Goal: Information Seeking & Learning: Learn about a topic

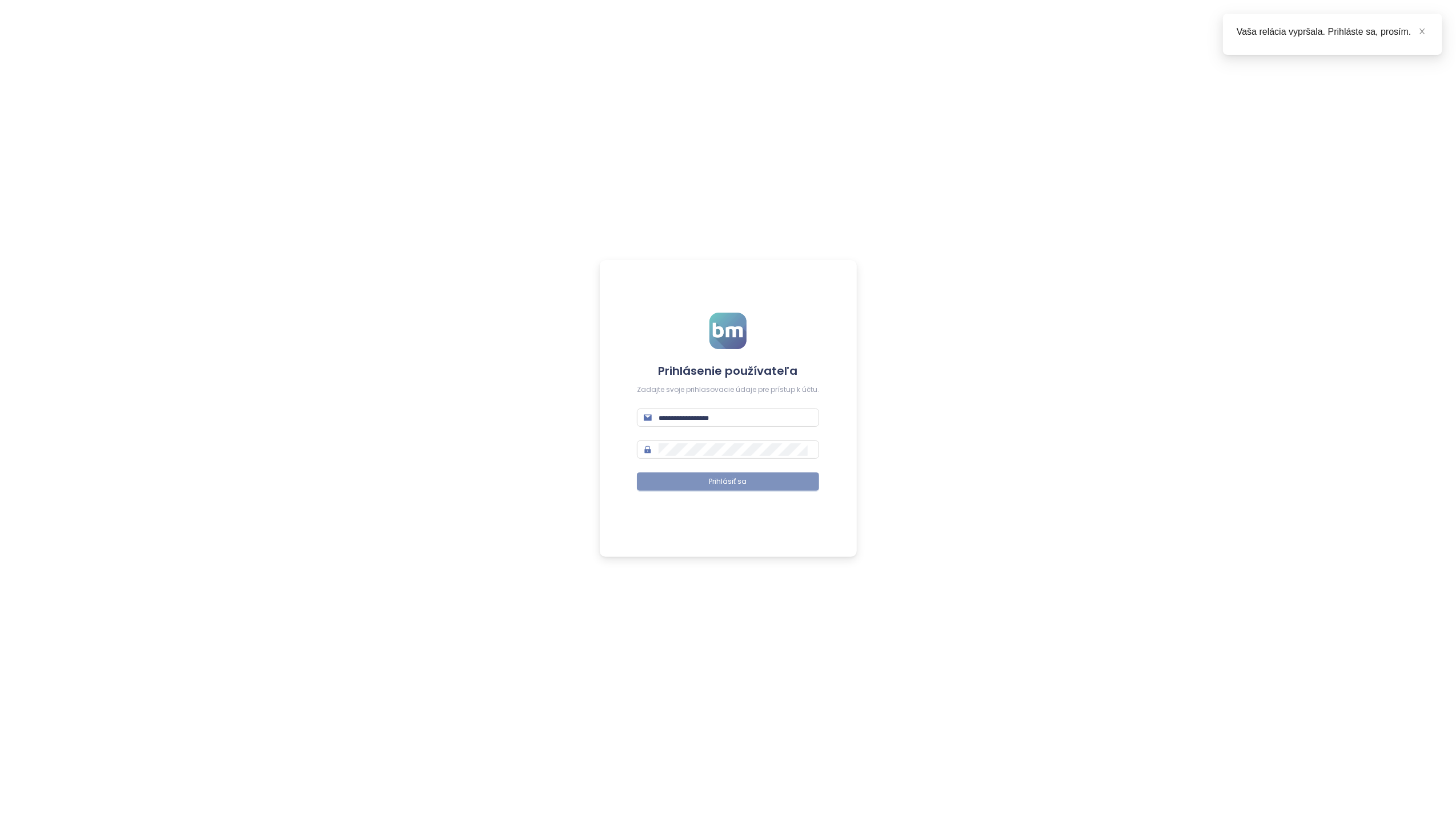
type input "**********"
click at [727, 487] on span "Prihlásiť sa" at bounding box center [728, 482] width 37 height 11
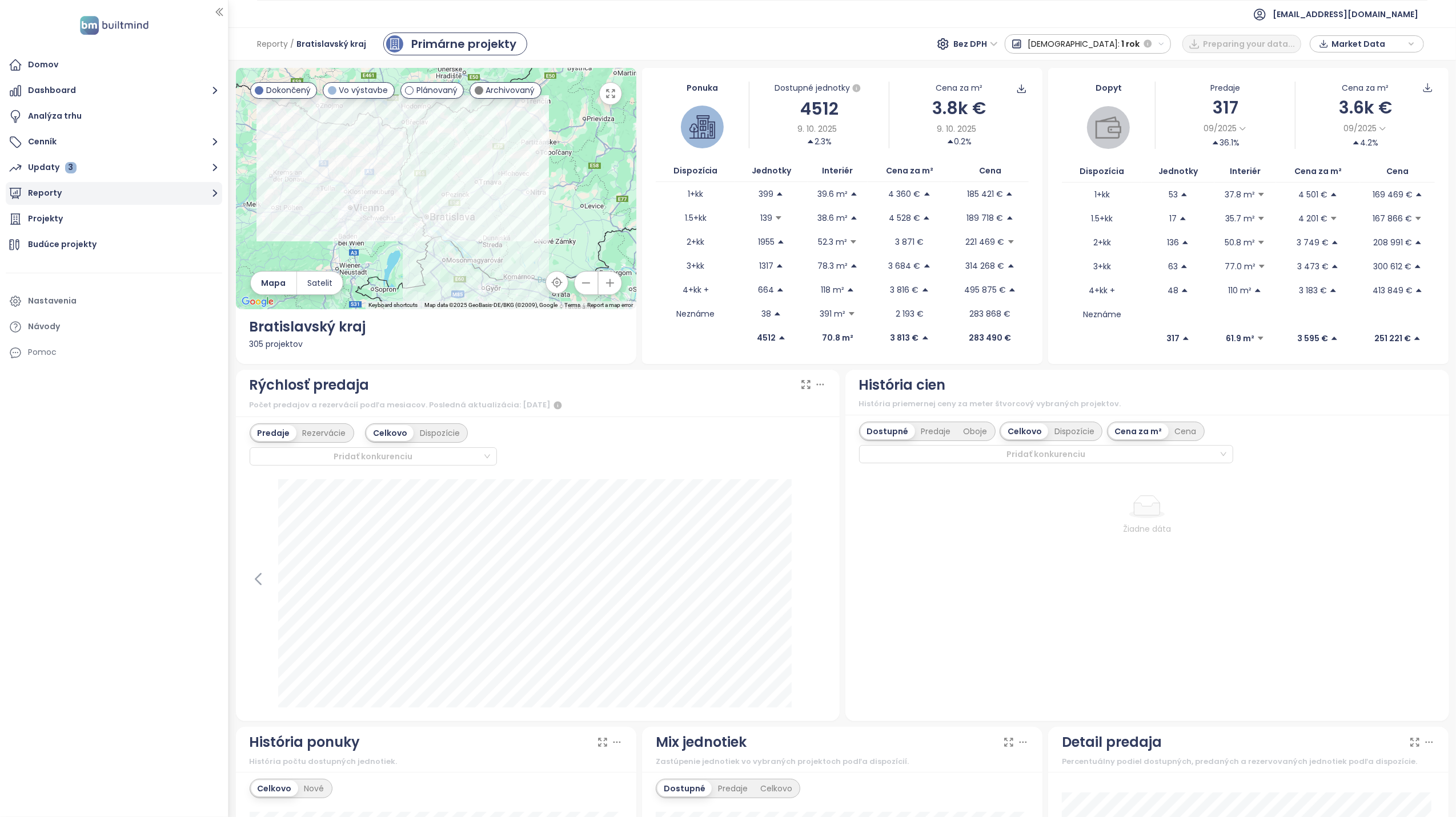
click at [47, 196] on button "Reporty" at bounding box center [114, 193] width 216 height 23
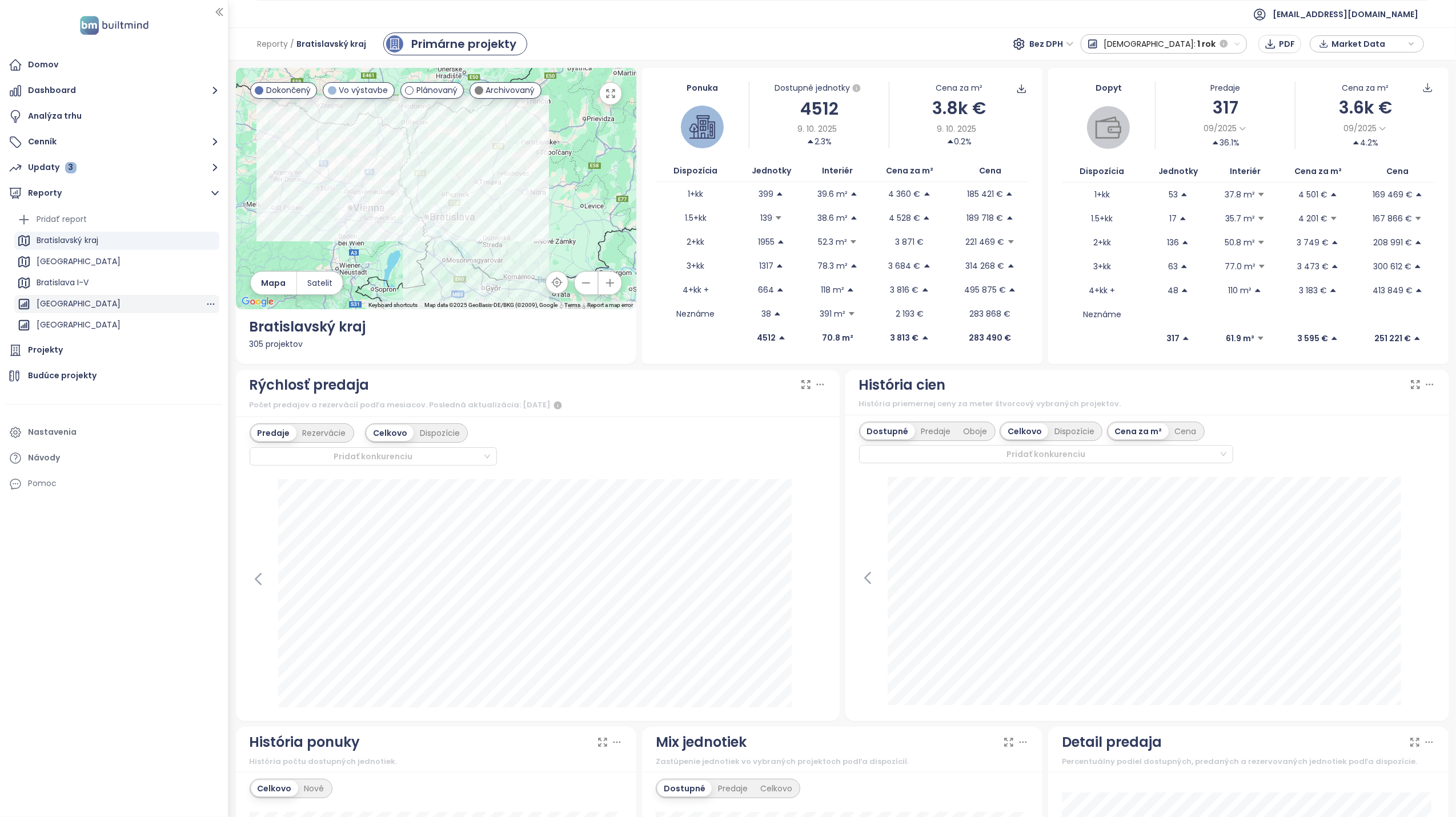
click at [78, 300] on div "[GEOGRAPHIC_DATA]" at bounding box center [78, 304] width 84 height 15
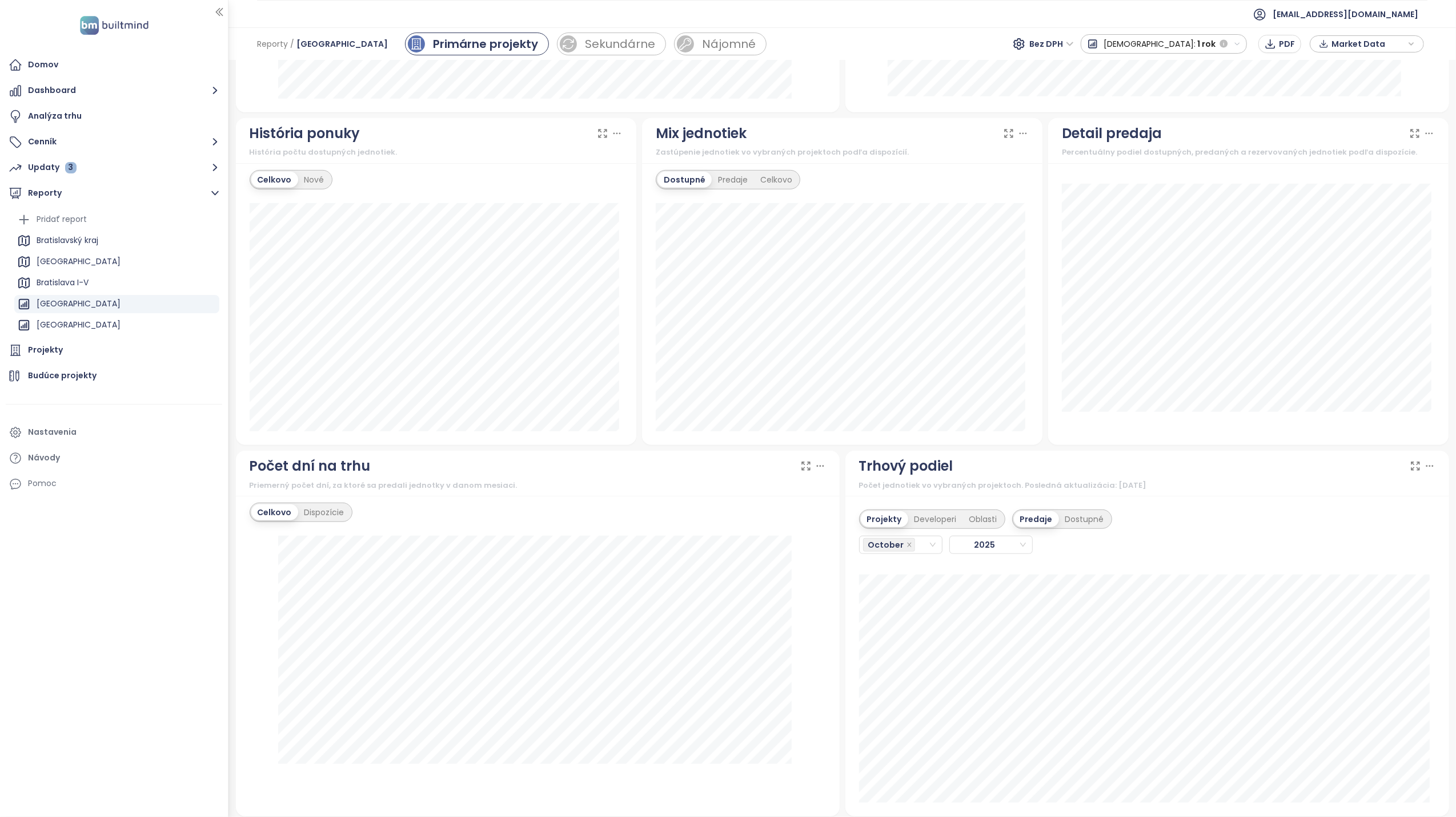
scroll to position [761, 0]
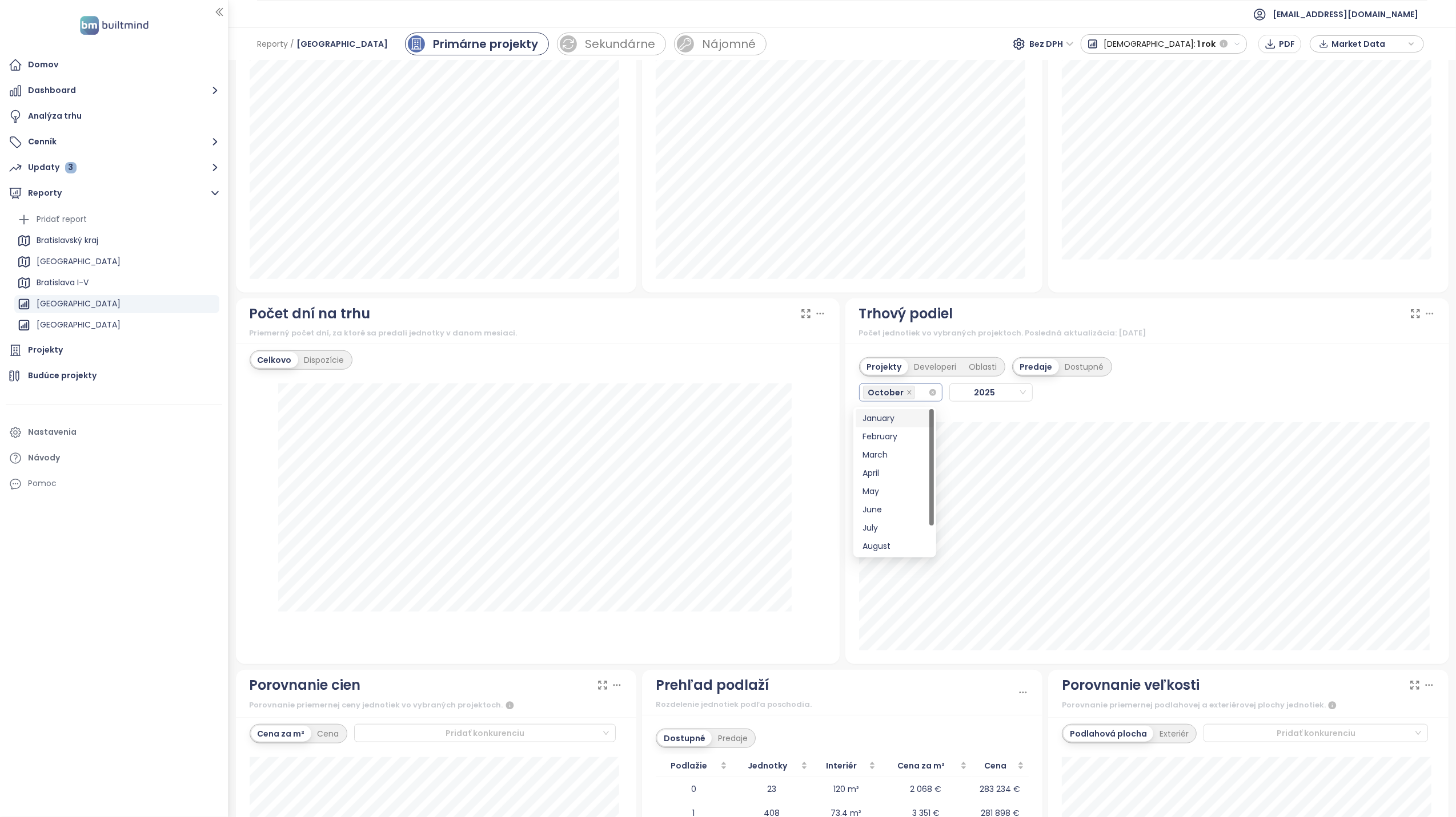
click at [913, 400] on div "October" at bounding box center [896, 393] width 65 height 16
click at [894, 529] on div "September" at bounding box center [894, 528] width 64 height 13
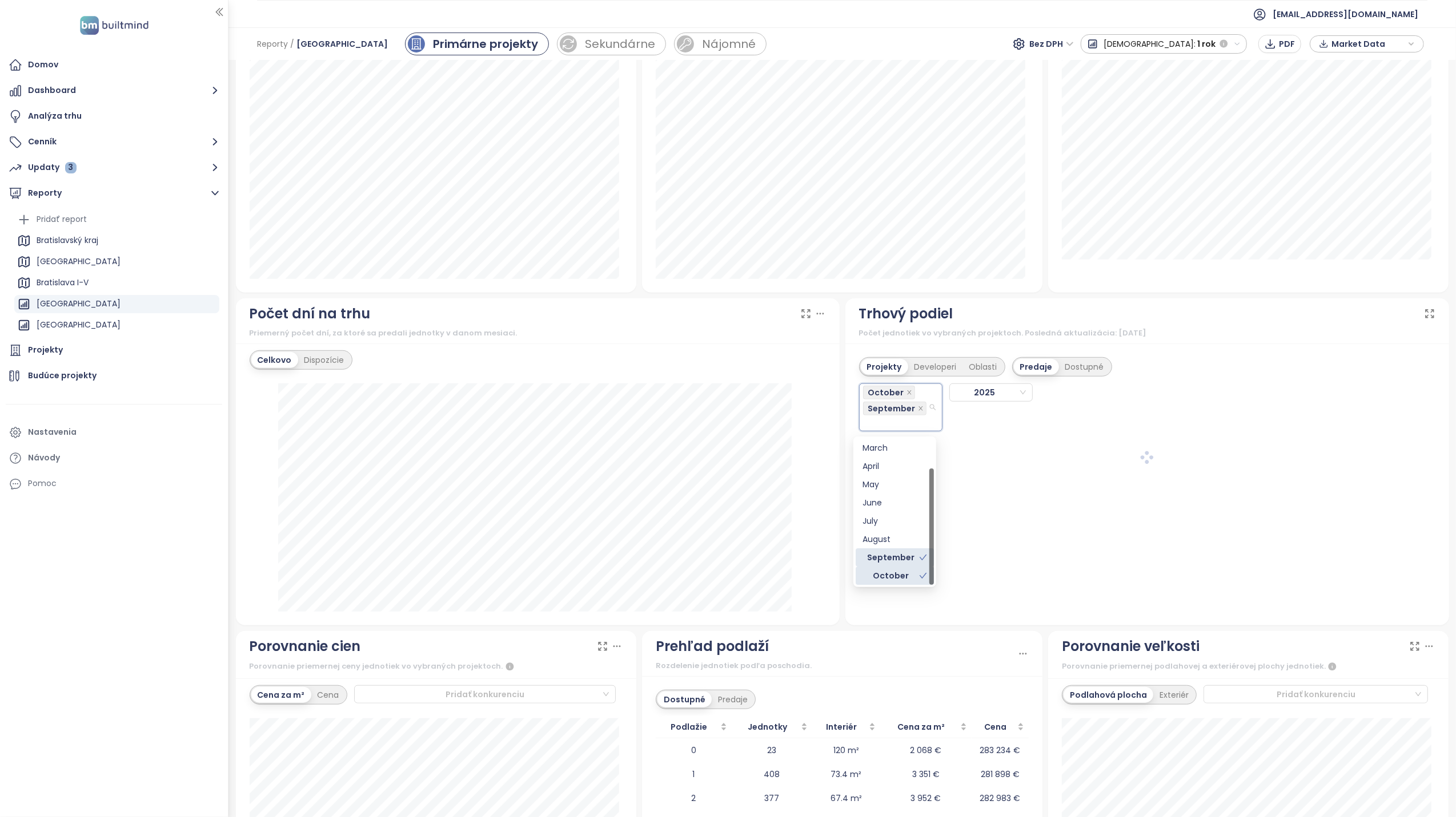
click at [905, 572] on div "October" at bounding box center [890, 576] width 56 height 13
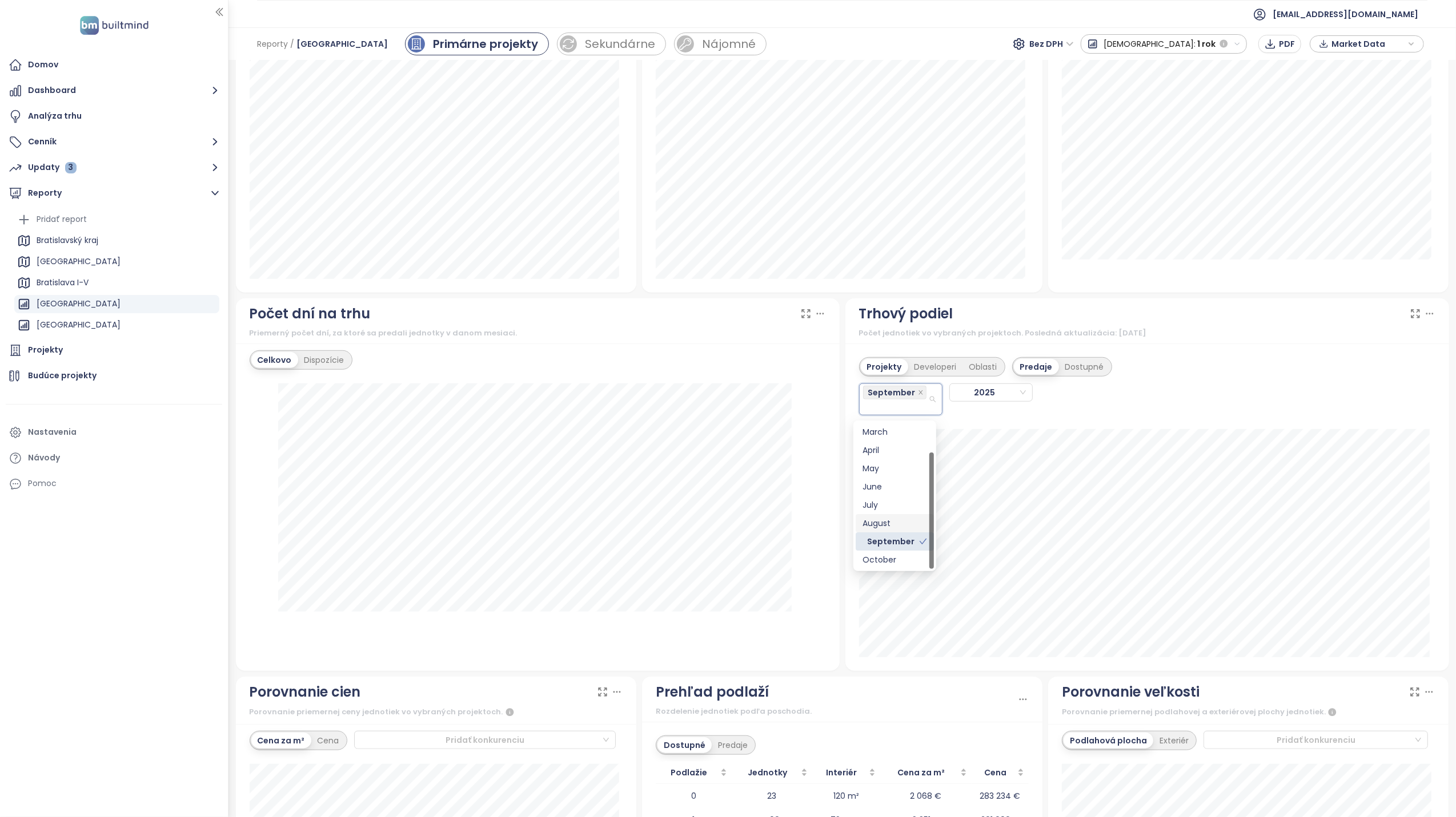
click at [879, 525] on div "August" at bounding box center [894, 524] width 64 height 13
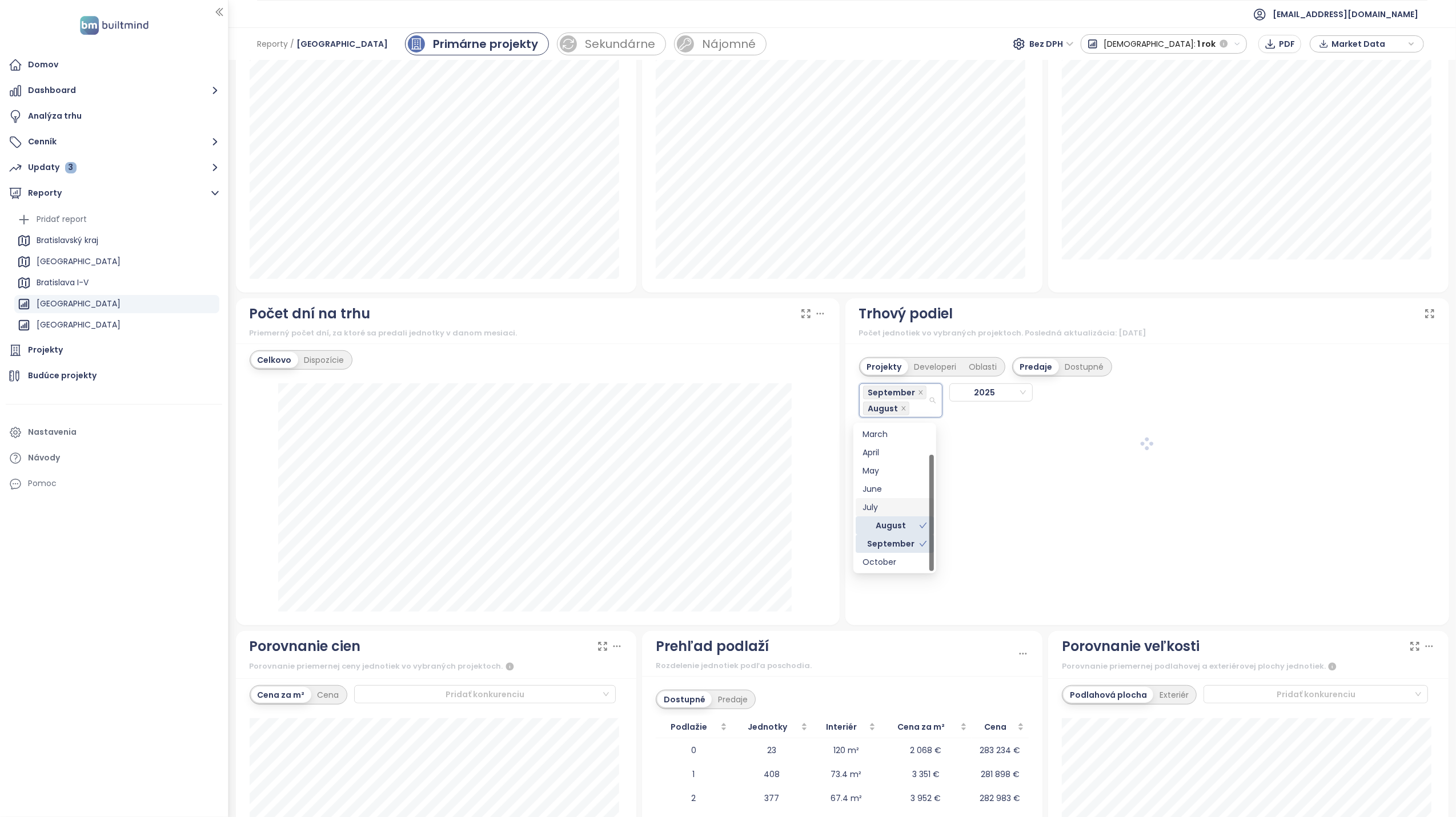
click at [871, 507] on div "July" at bounding box center [894, 507] width 64 height 13
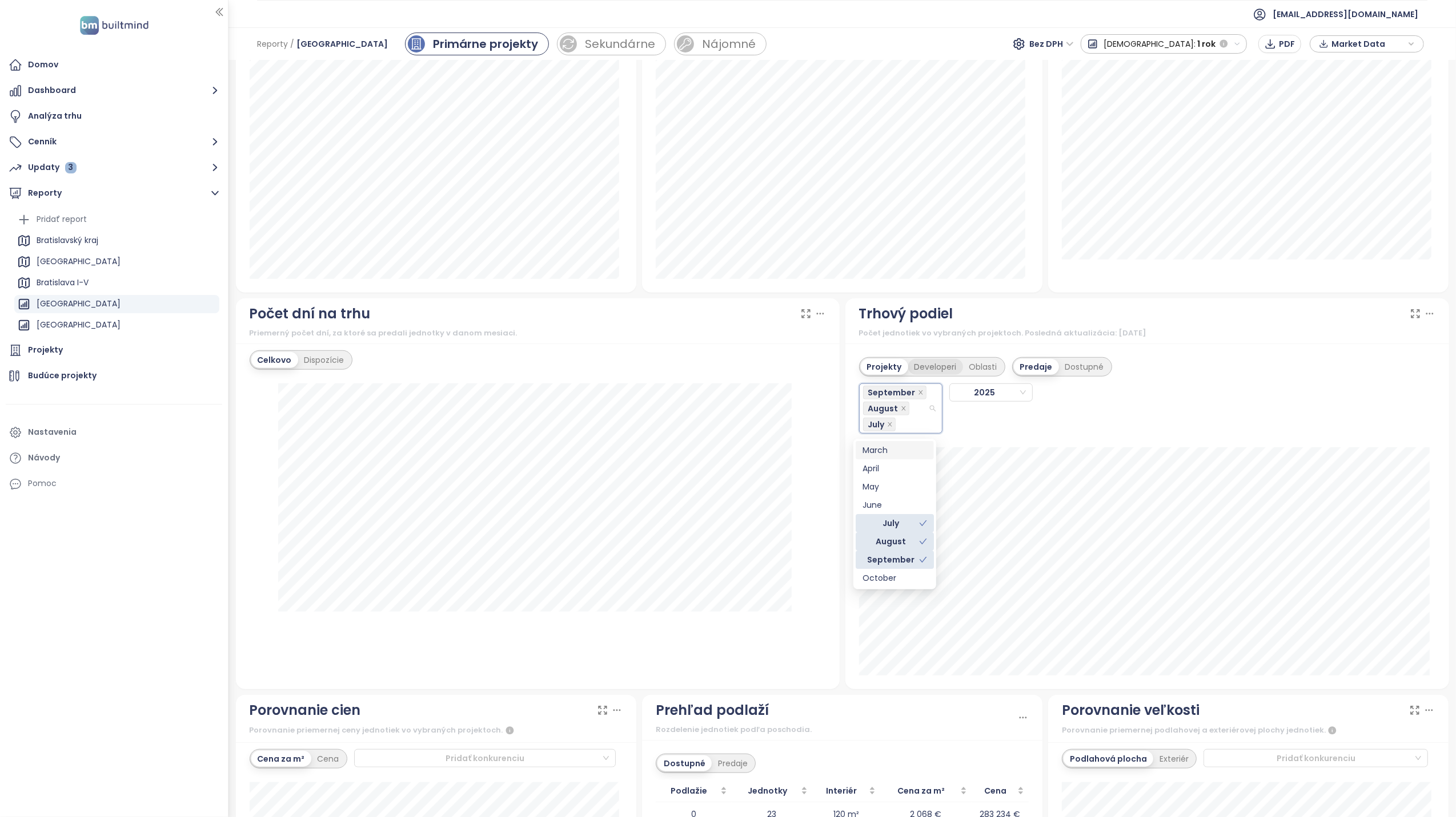
click at [926, 369] on div "Developeri" at bounding box center [936, 367] width 54 height 16
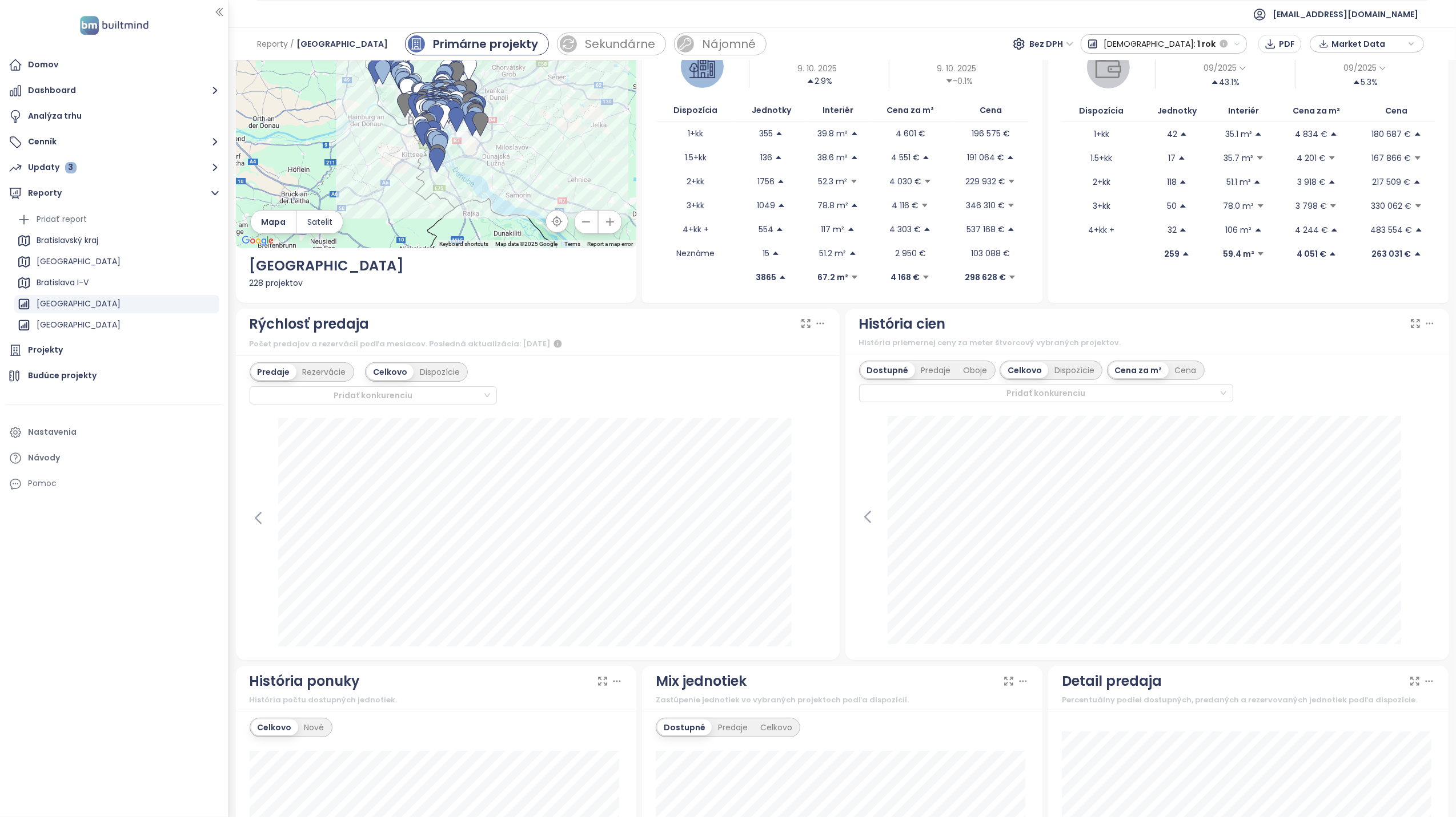
scroll to position [0, 0]
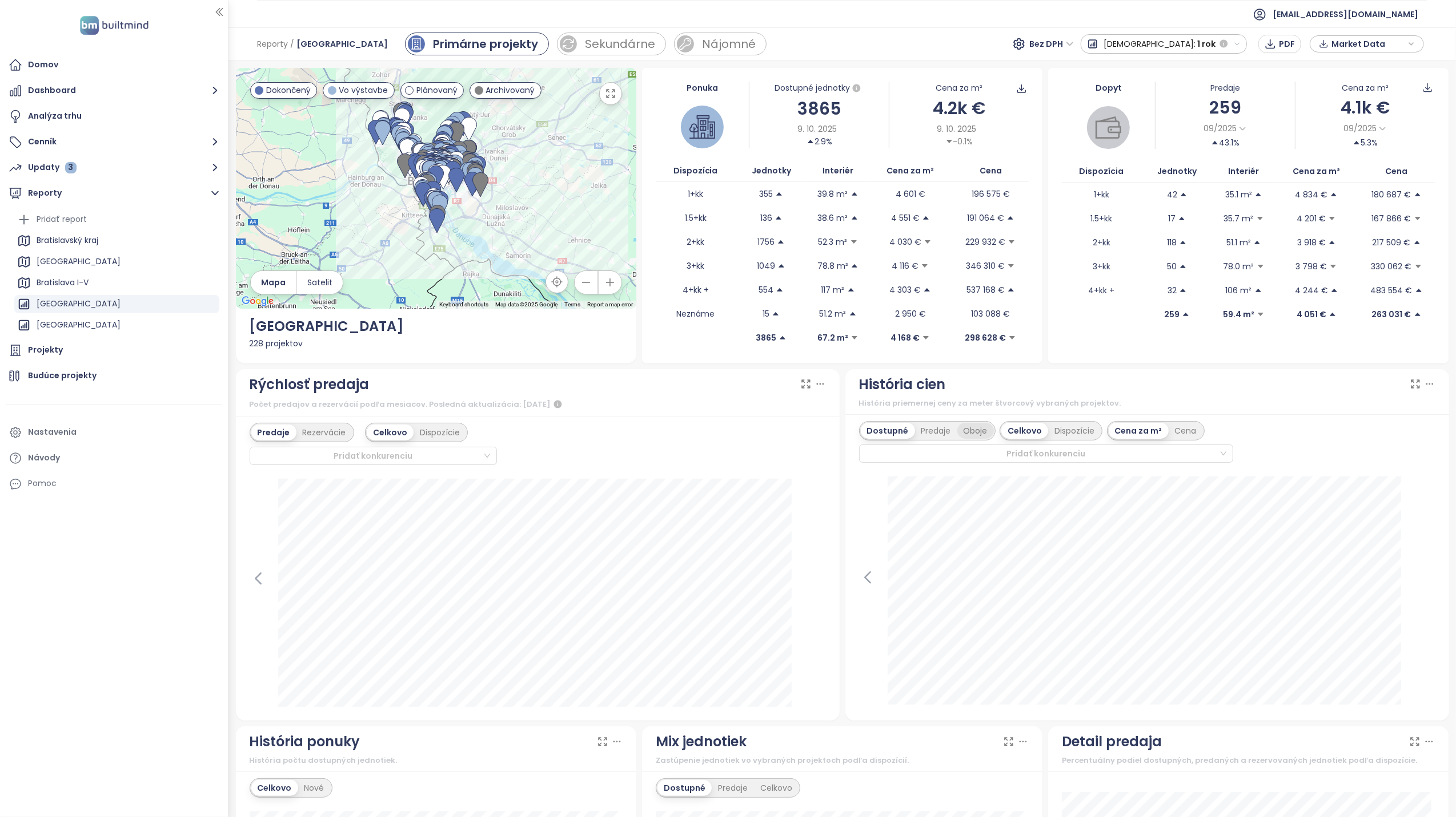
click at [967, 434] on div "Oboje" at bounding box center [976, 431] width 36 height 16
click at [261, 582] on icon at bounding box center [258, 578] width 17 height 17
click at [1237, 46] on icon "button" at bounding box center [1237, 44] width 7 height 7
click at [1182, 165] on div "Celé obdobie" at bounding box center [1131, 167] width 101 height 21
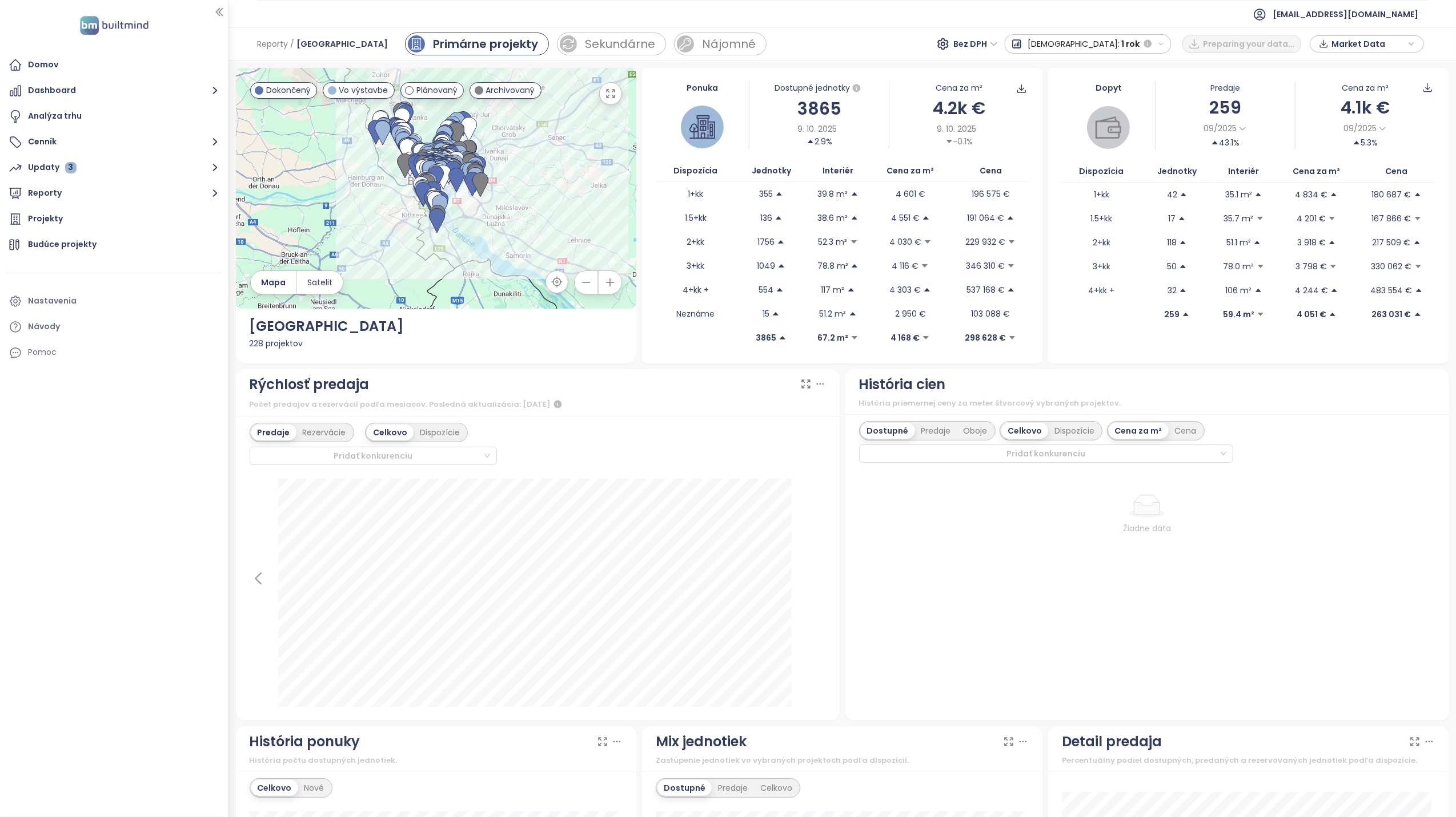
click at [1162, 46] on icon "button" at bounding box center [1161, 44] width 7 height 7
click at [1105, 165] on div "Celé obdobie" at bounding box center [1055, 167] width 101 height 21
click at [262, 581] on icon at bounding box center [258, 578] width 17 height 17
click at [62, 192] on button "Reporty" at bounding box center [114, 193] width 216 height 23
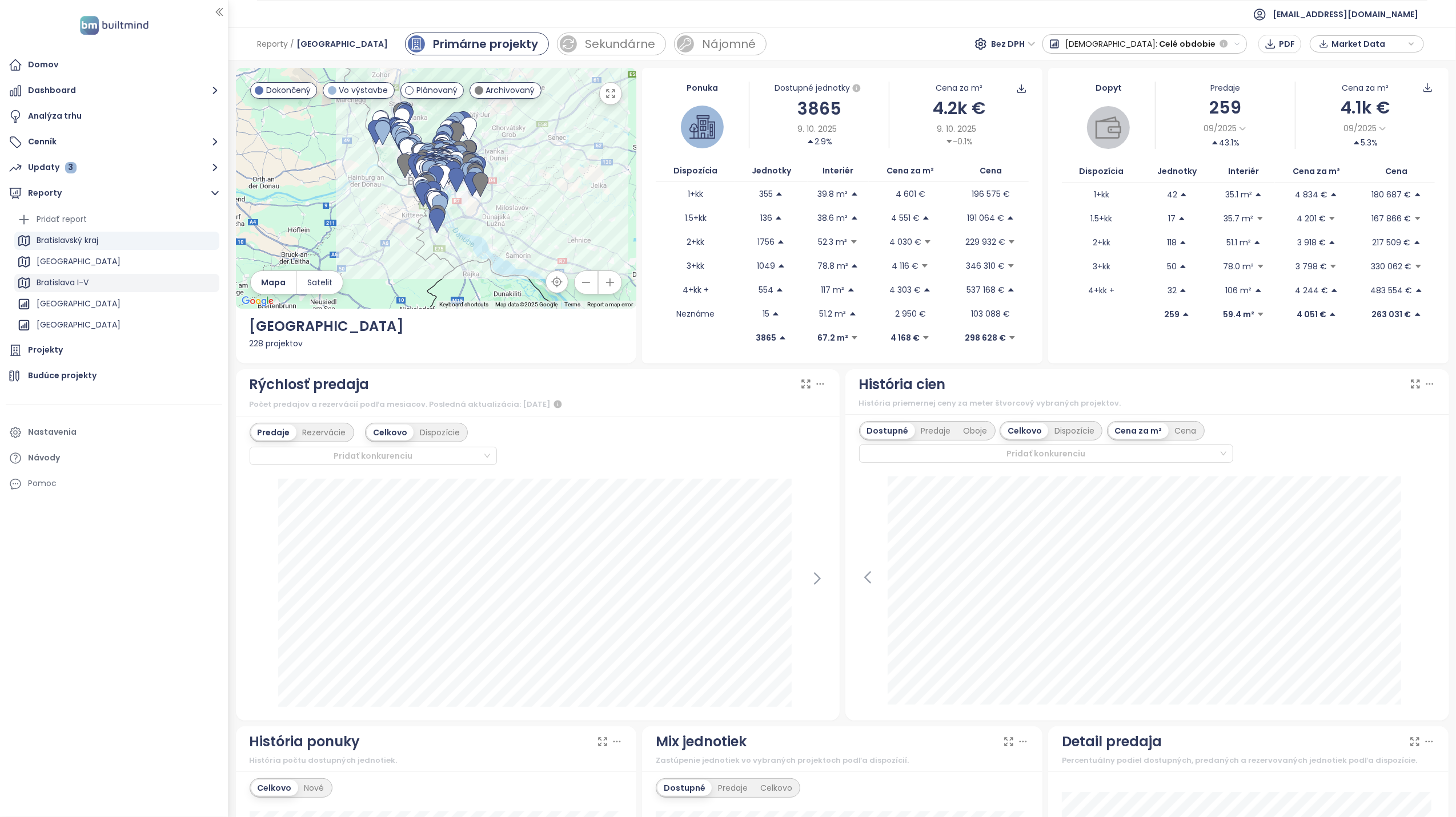
click at [78, 283] on div "Bratislava I-V" at bounding box center [62, 283] width 52 height 15
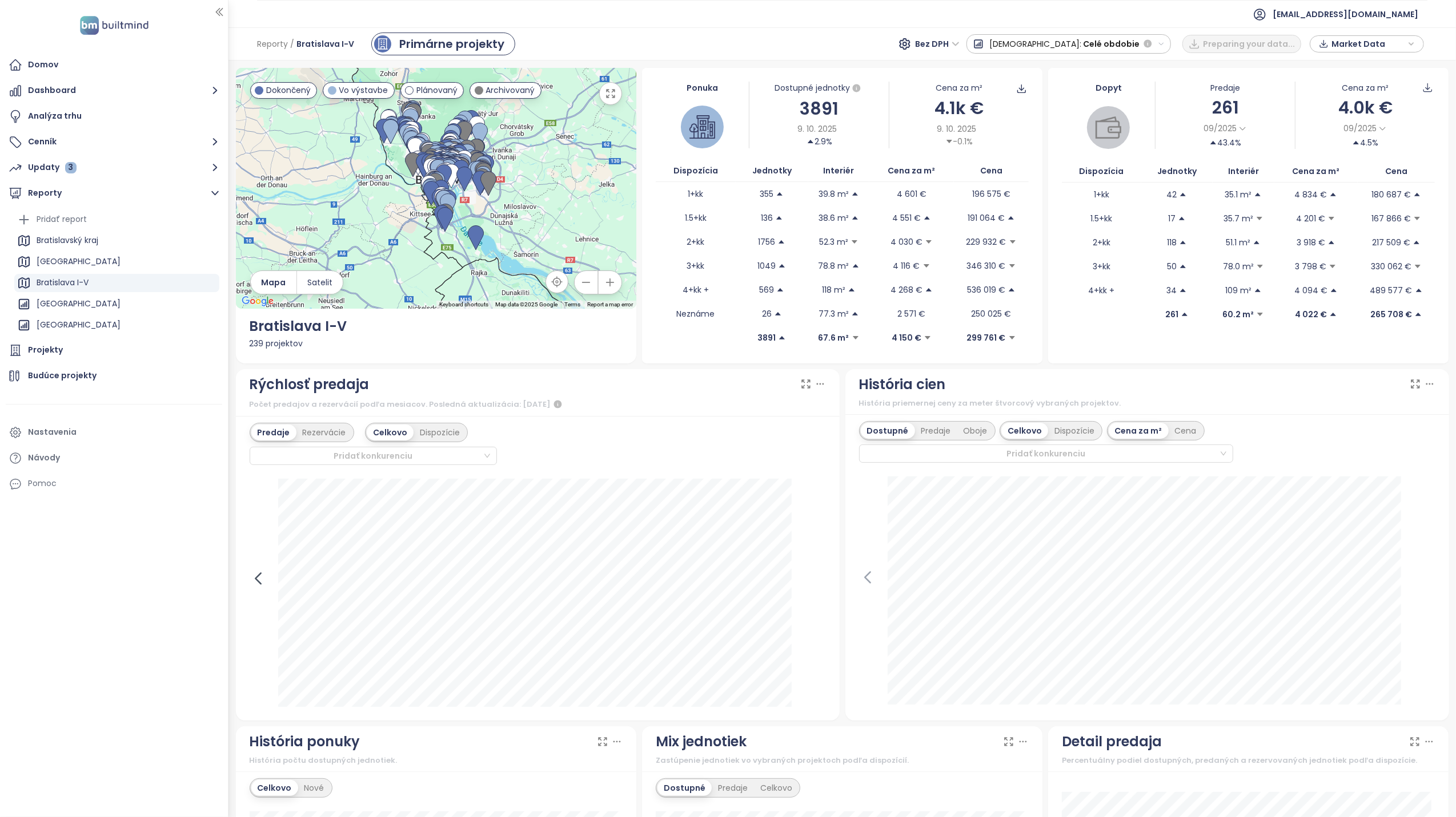
click at [257, 581] on icon at bounding box center [258, 578] width 17 height 17
click at [250, 576] on icon at bounding box center [258, 578] width 17 height 17
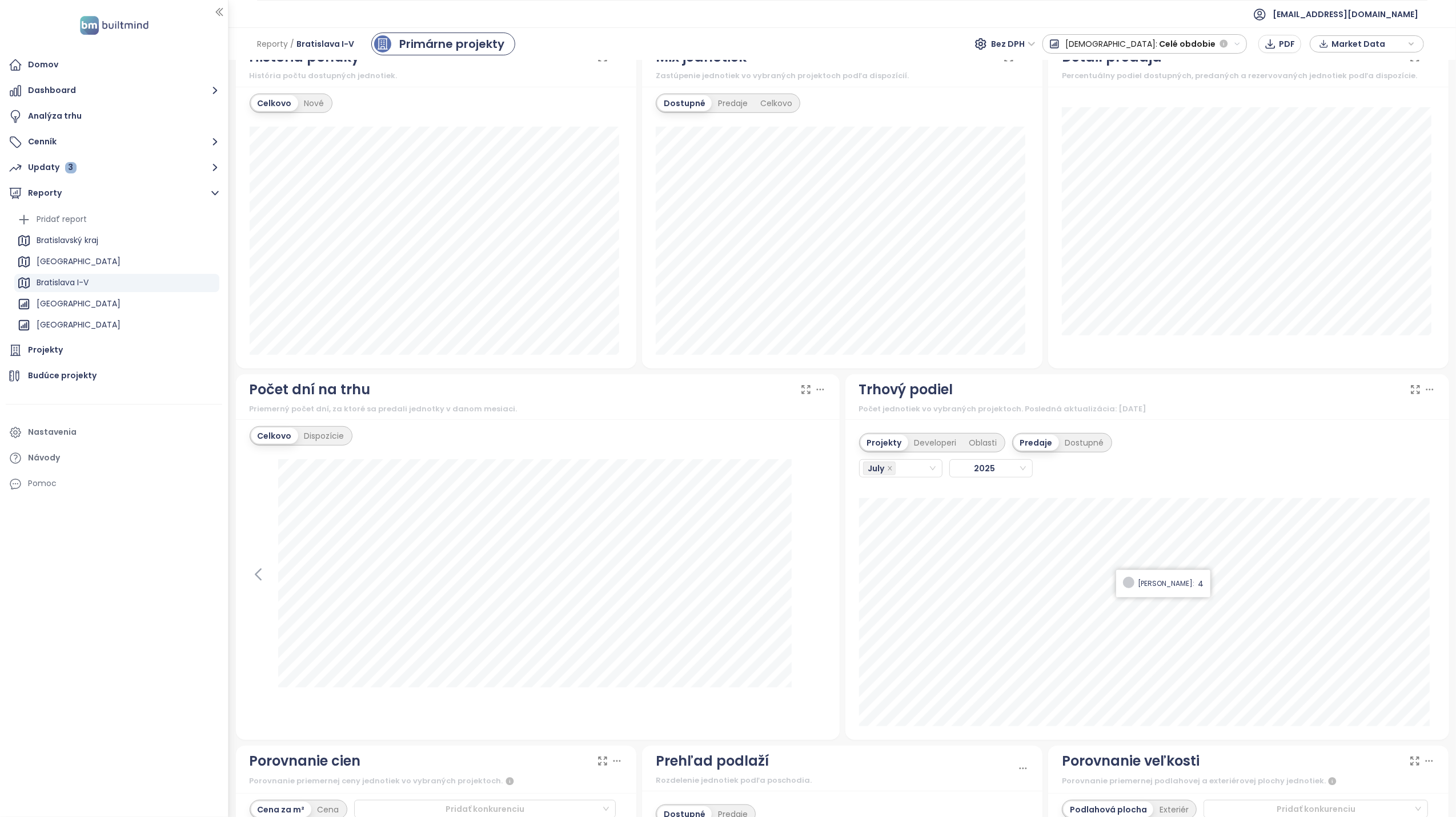
scroll to position [761, 0]
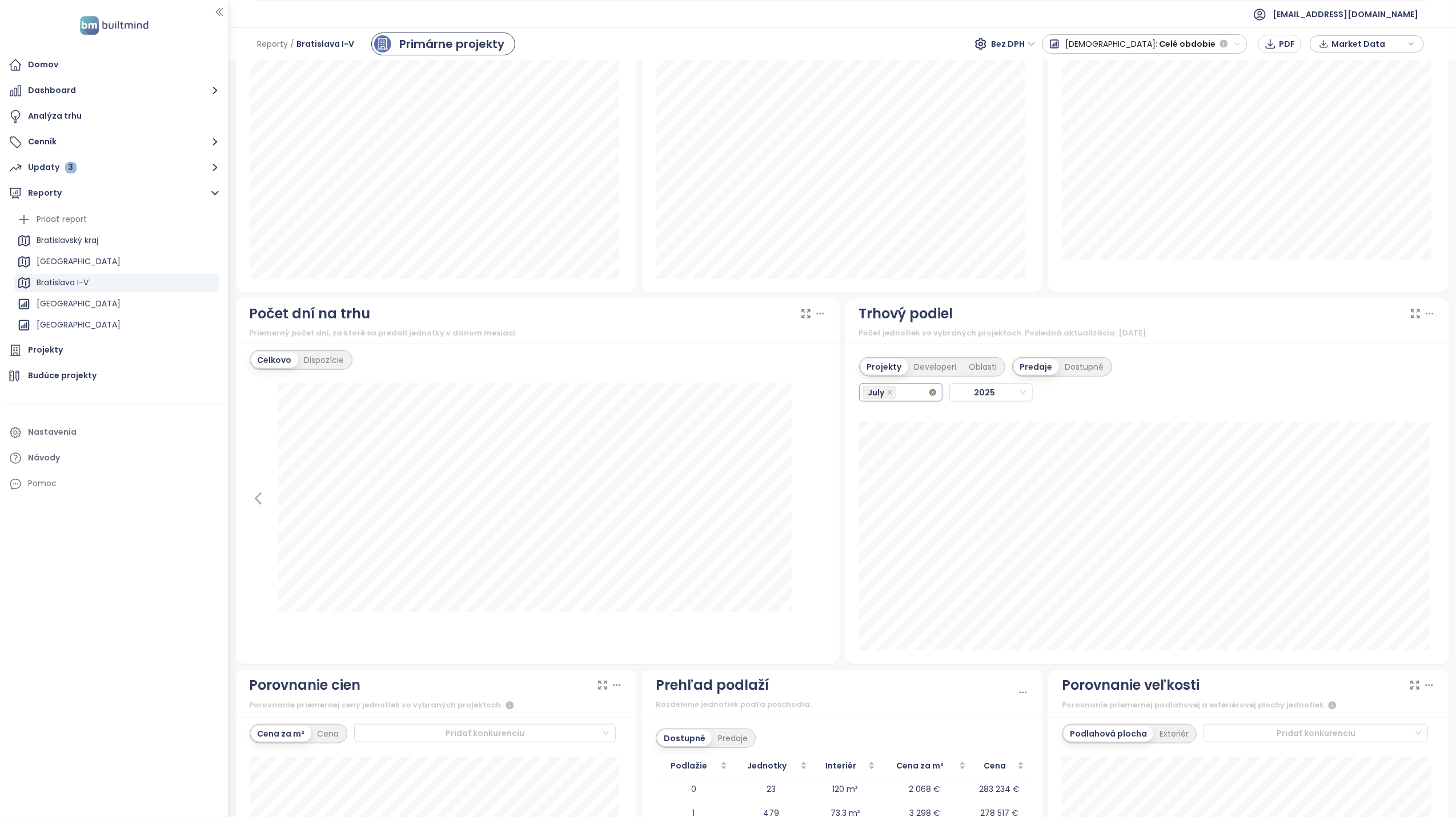
click at [929, 396] on icon "close-circle" at bounding box center [933, 393] width 7 height 7
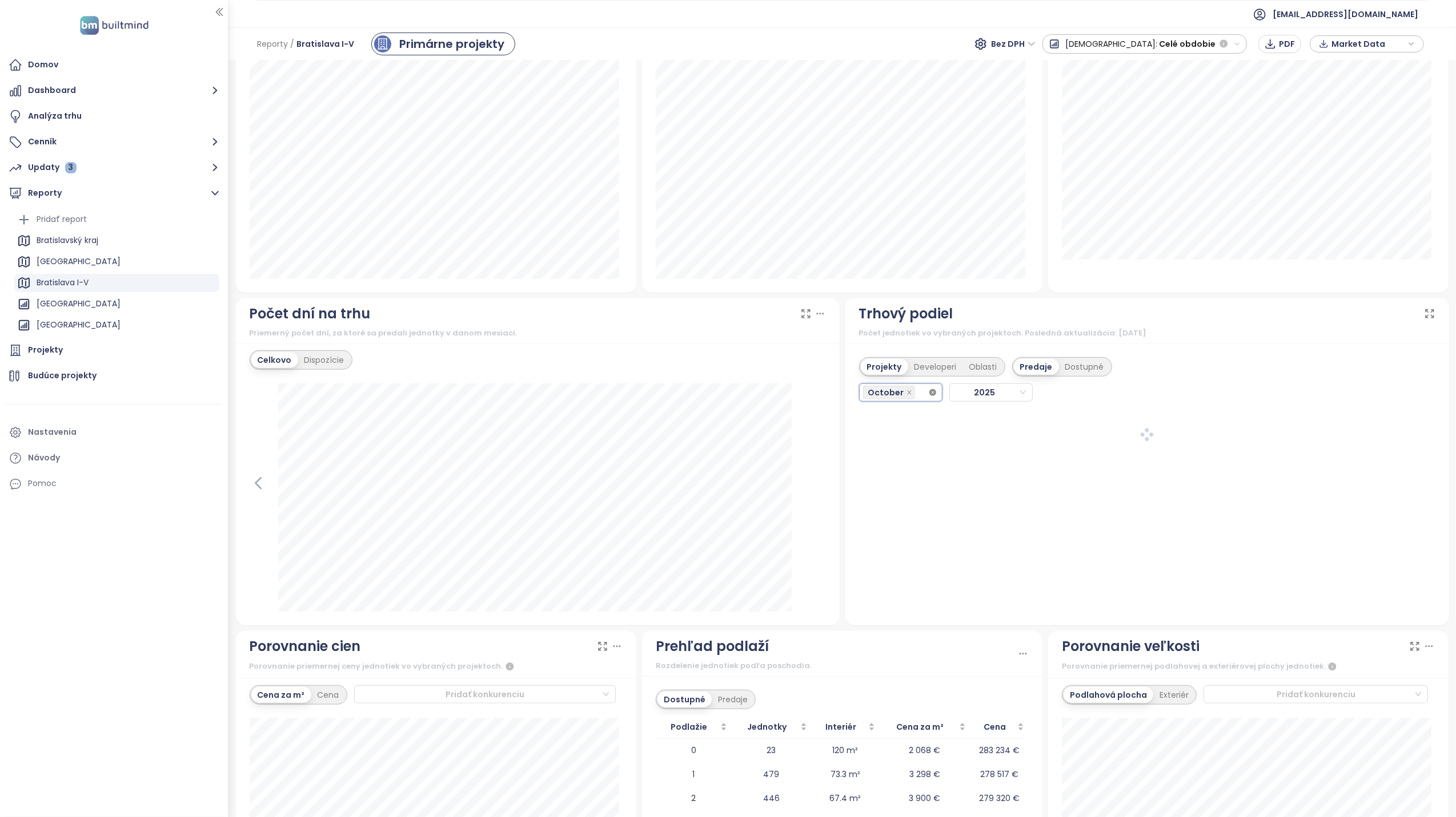
click at [929, 396] on icon "close-circle" at bounding box center [933, 393] width 7 height 7
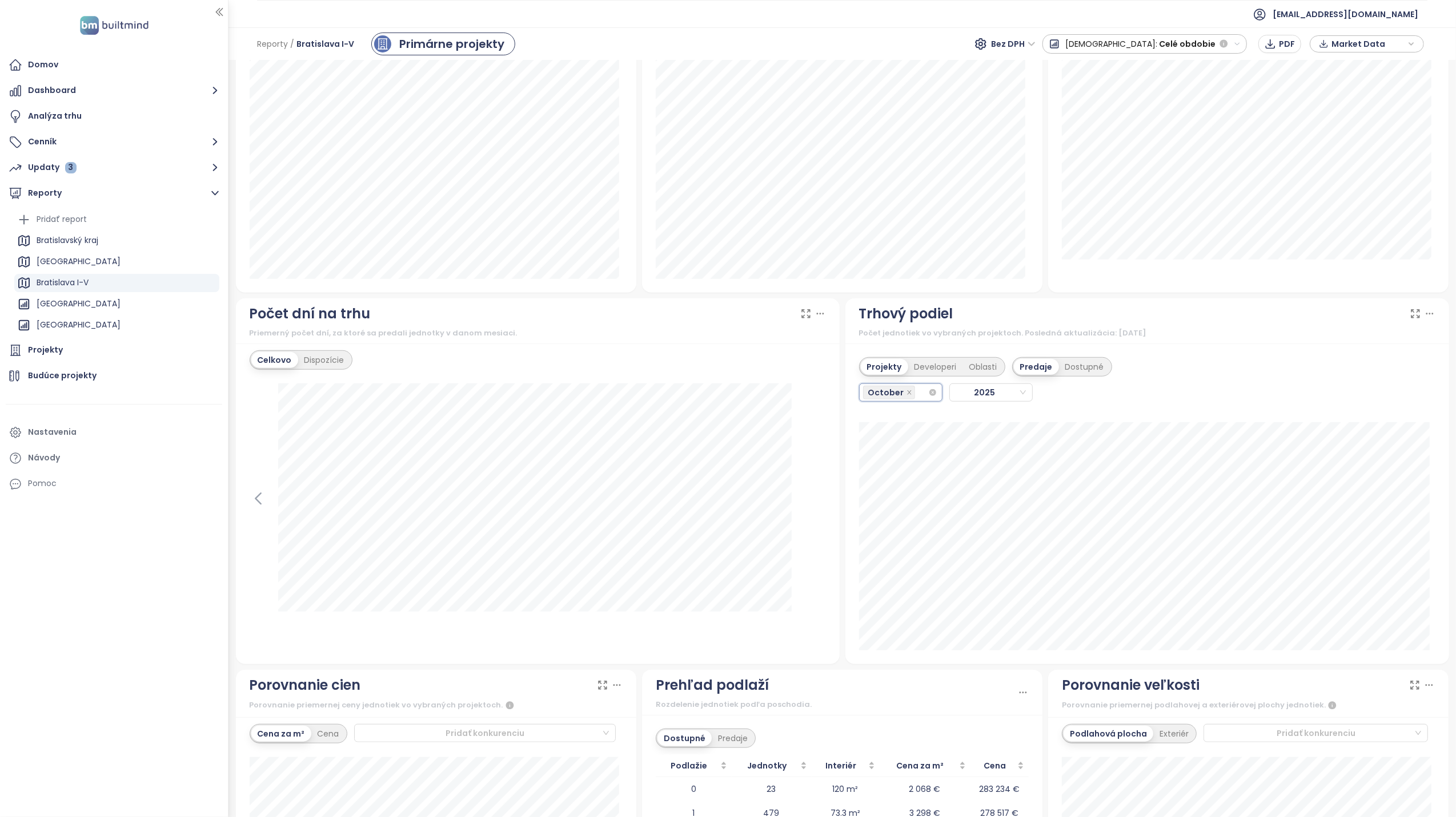
click at [917, 398] on input "search" at bounding box center [918, 392] width 3 height 14
click at [1005, 398] on span "2025" at bounding box center [989, 392] width 73 height 17
click at [976, 455] on div "2023" at bounding box center [984, 455] width 64 height 13
click at [996, 390] on span "2023" at bounding box center [989, 392] width 73 height 17
click at [975, 473] on div "2022" at bounding box center [984, 473] width 64 height 13
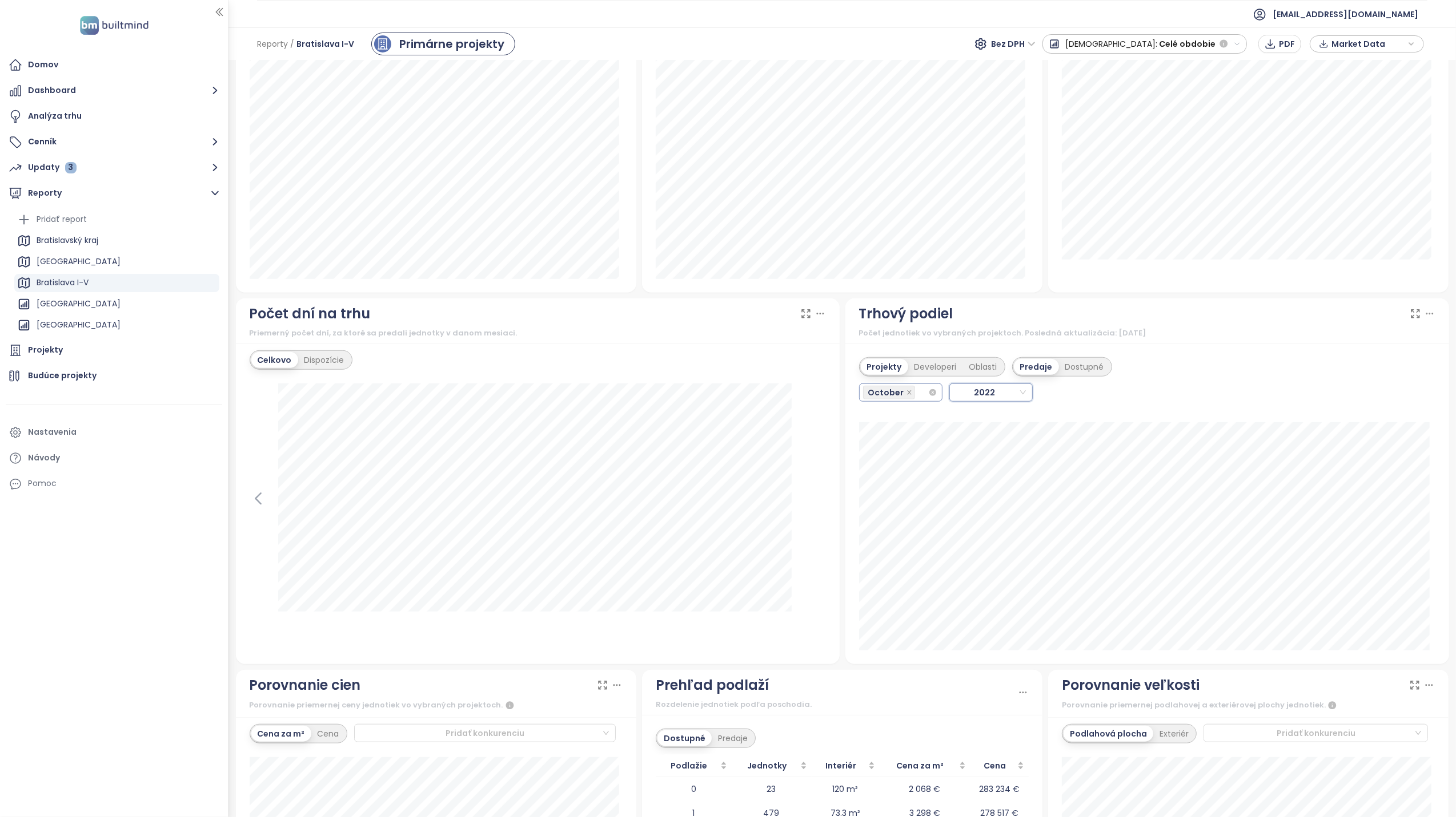
click at [917, 393] on input "search" at bounding box center [918, 392] width 3 height 14
click at [899, 473] on div "December" at bounding box center [894, 473] width 64 height 13
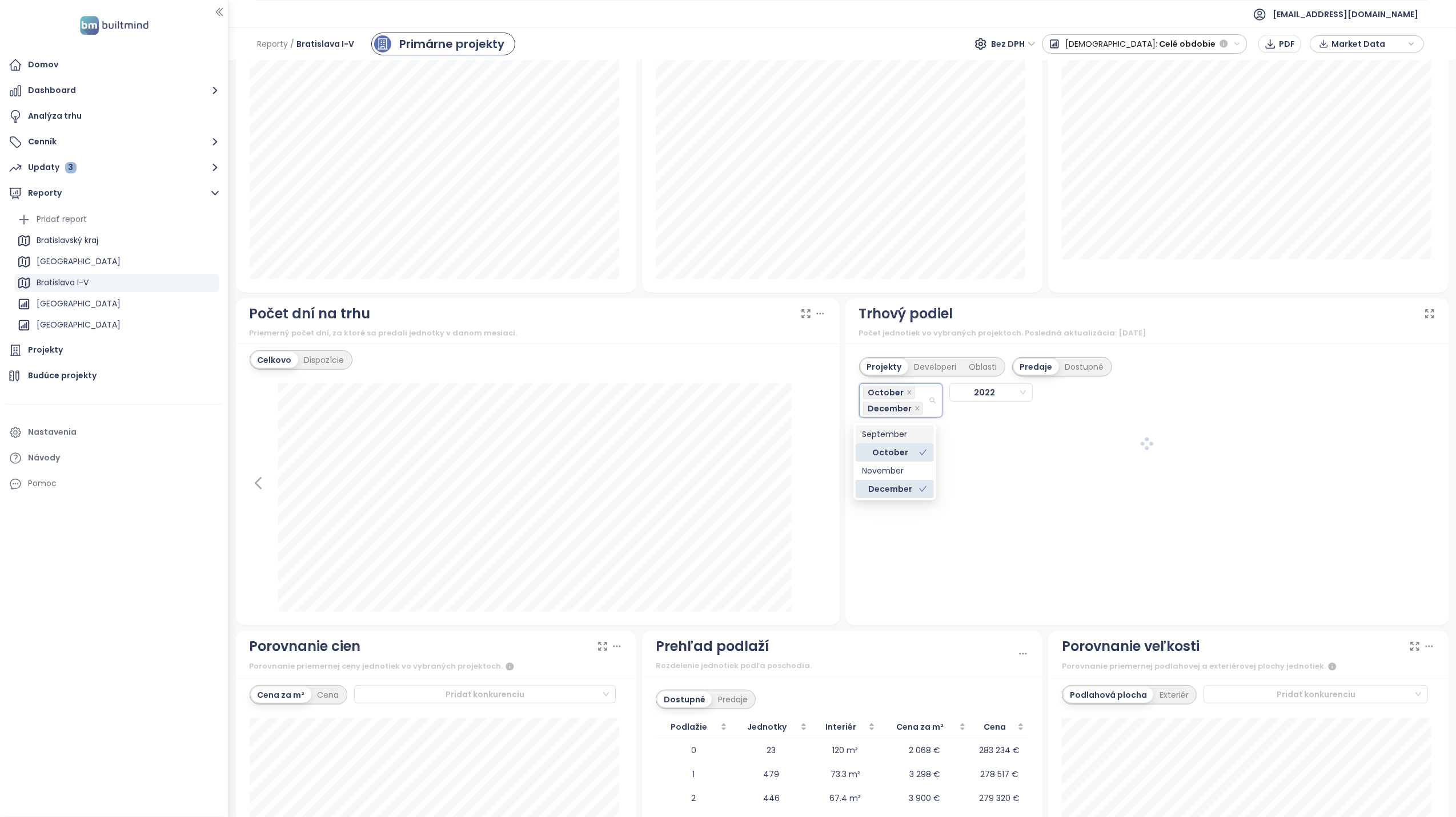
click at [897, 437] on div "September" at bounding box center [894, 435] width 64 height 13
click at [895, 493] on div "November" at bounding box center [895, 500] width 78 height 18
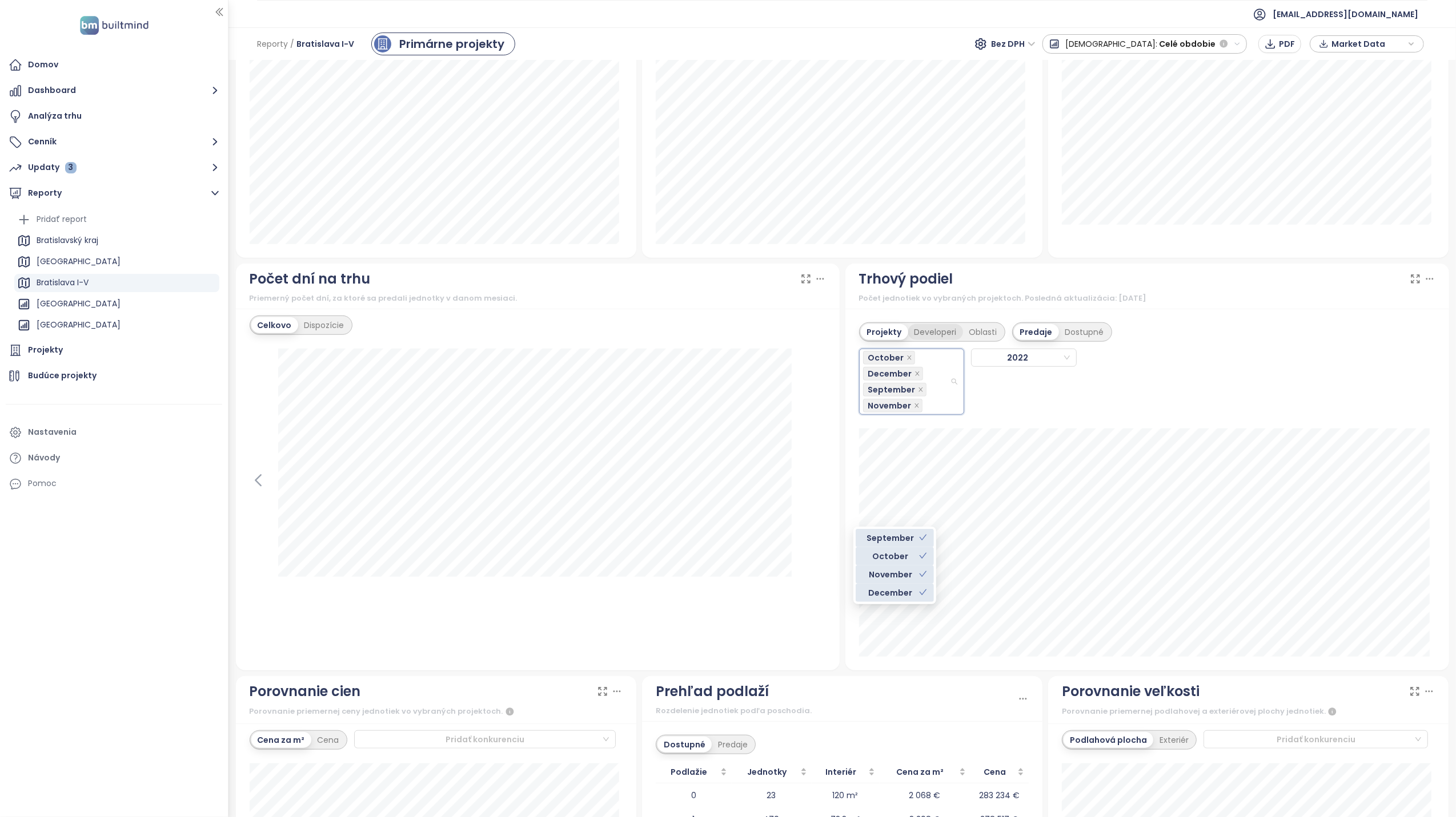
scroll to position [685, 0]
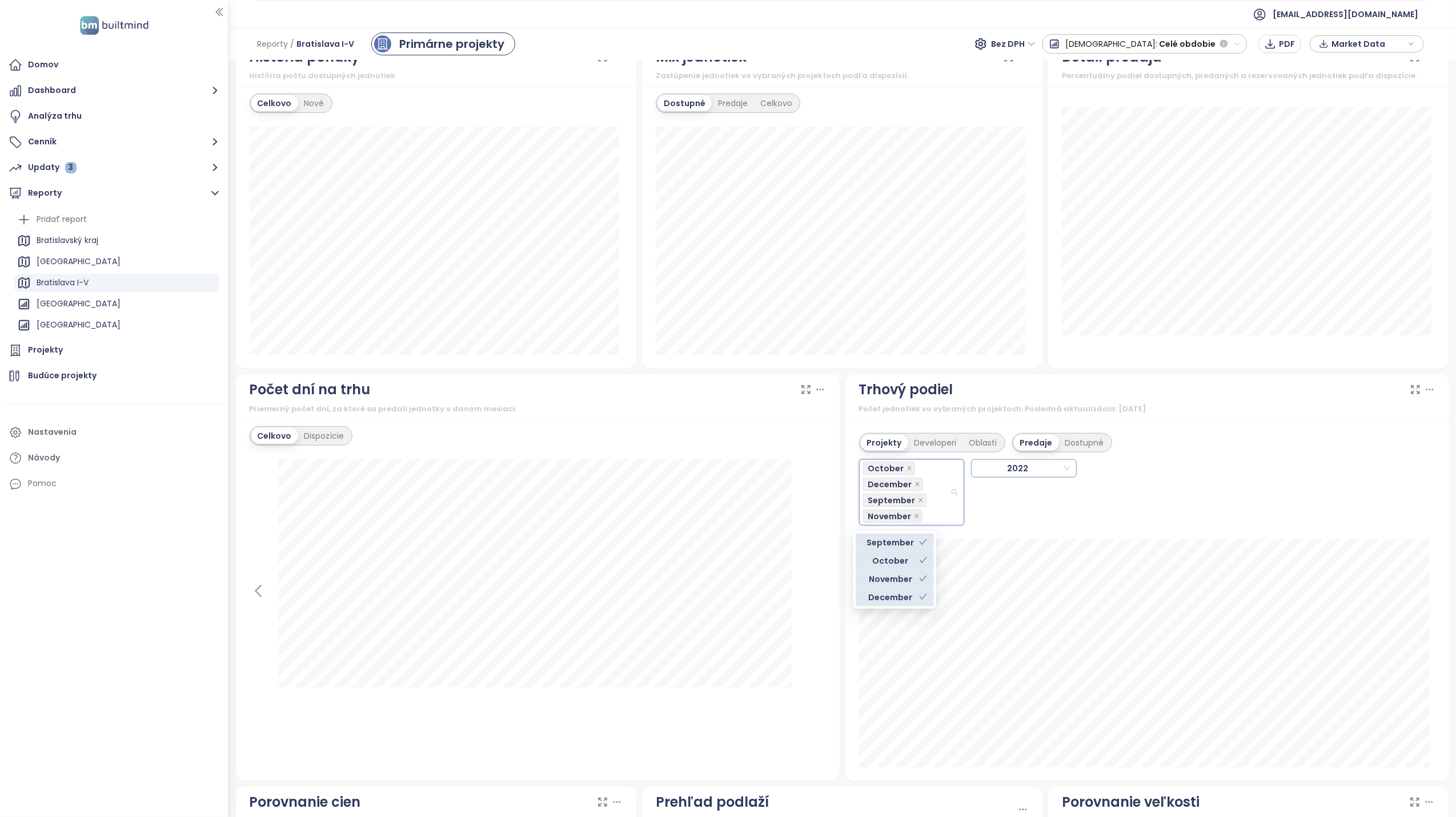
click at [1048, 474] on span "2022" at bounding box center [1022, 468] width 94 height 17
click at [1002, 528] on div "2023" at bounding box center [1014, 531] width 84 height 13
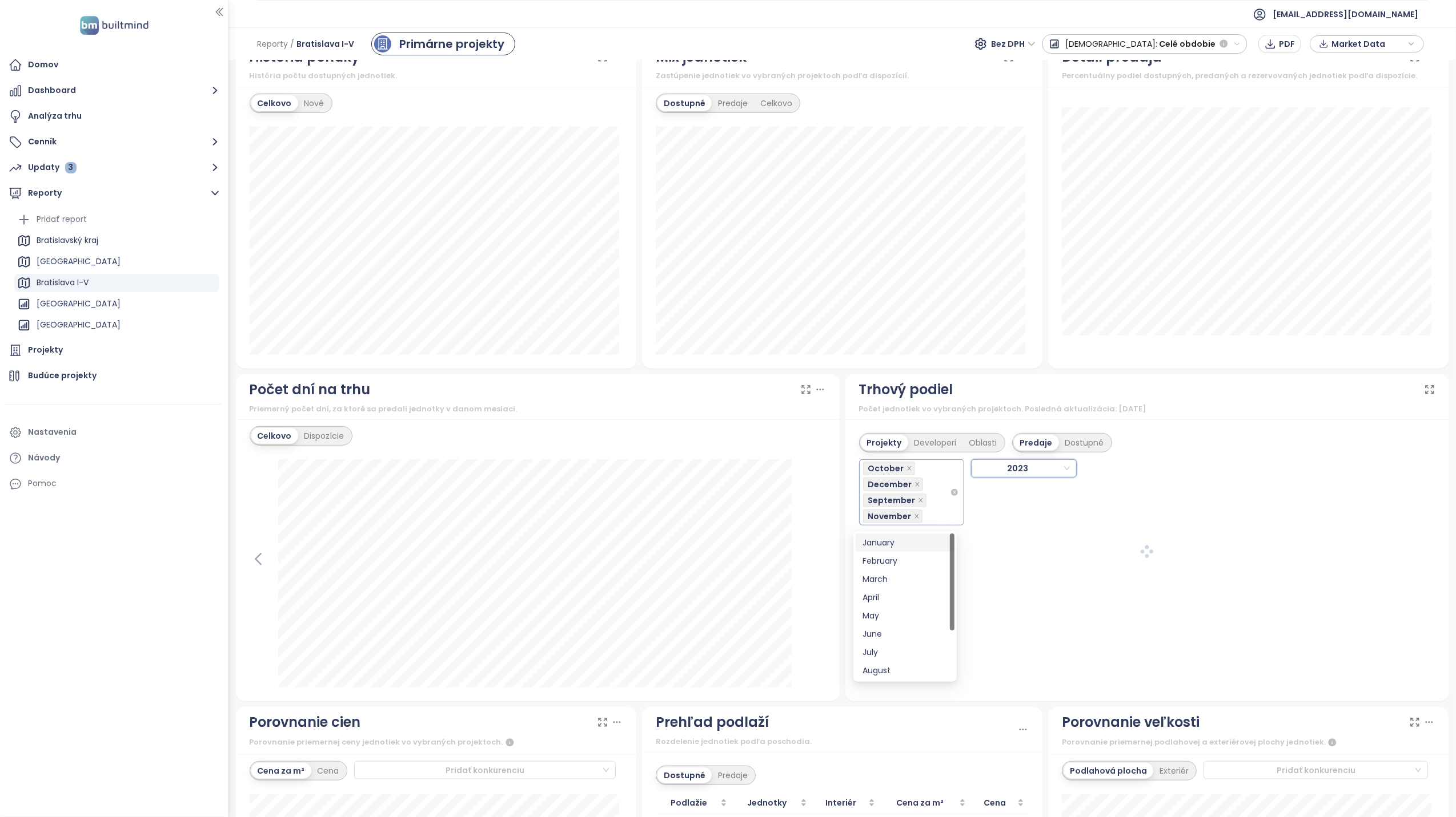
click at [923, 491] on div "October December September November" at bounding box center [906, 492] width 87 height 64
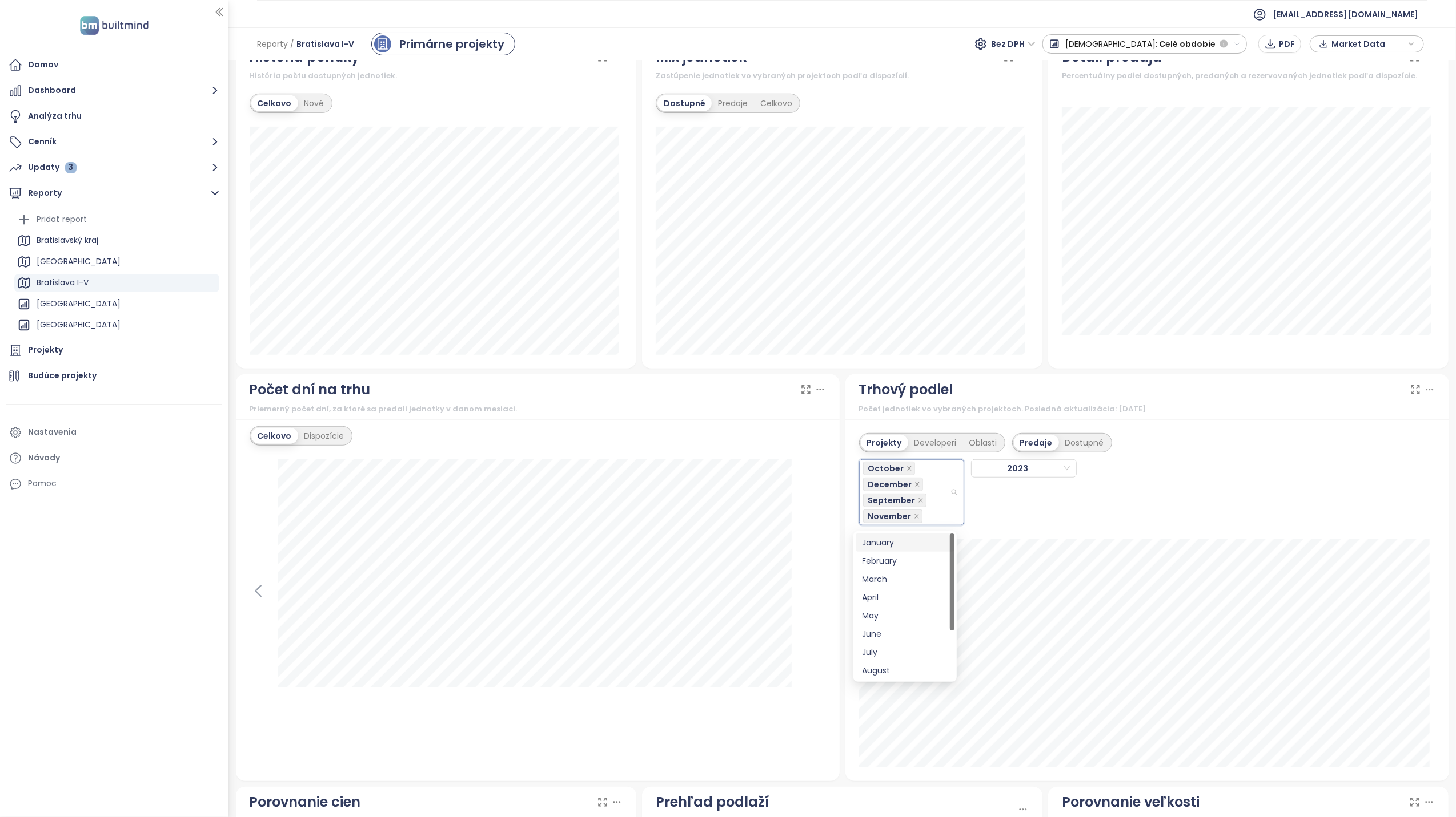
click at [906, 546] on div "January" at bounding box center [905, 543] width 85 height 13
click at [901, 576] on div "February" at bounding box center [905, 577] width 85 height 13
click at [883, 574] on div "March" at bounding box center [905, 579] width 85 height 13
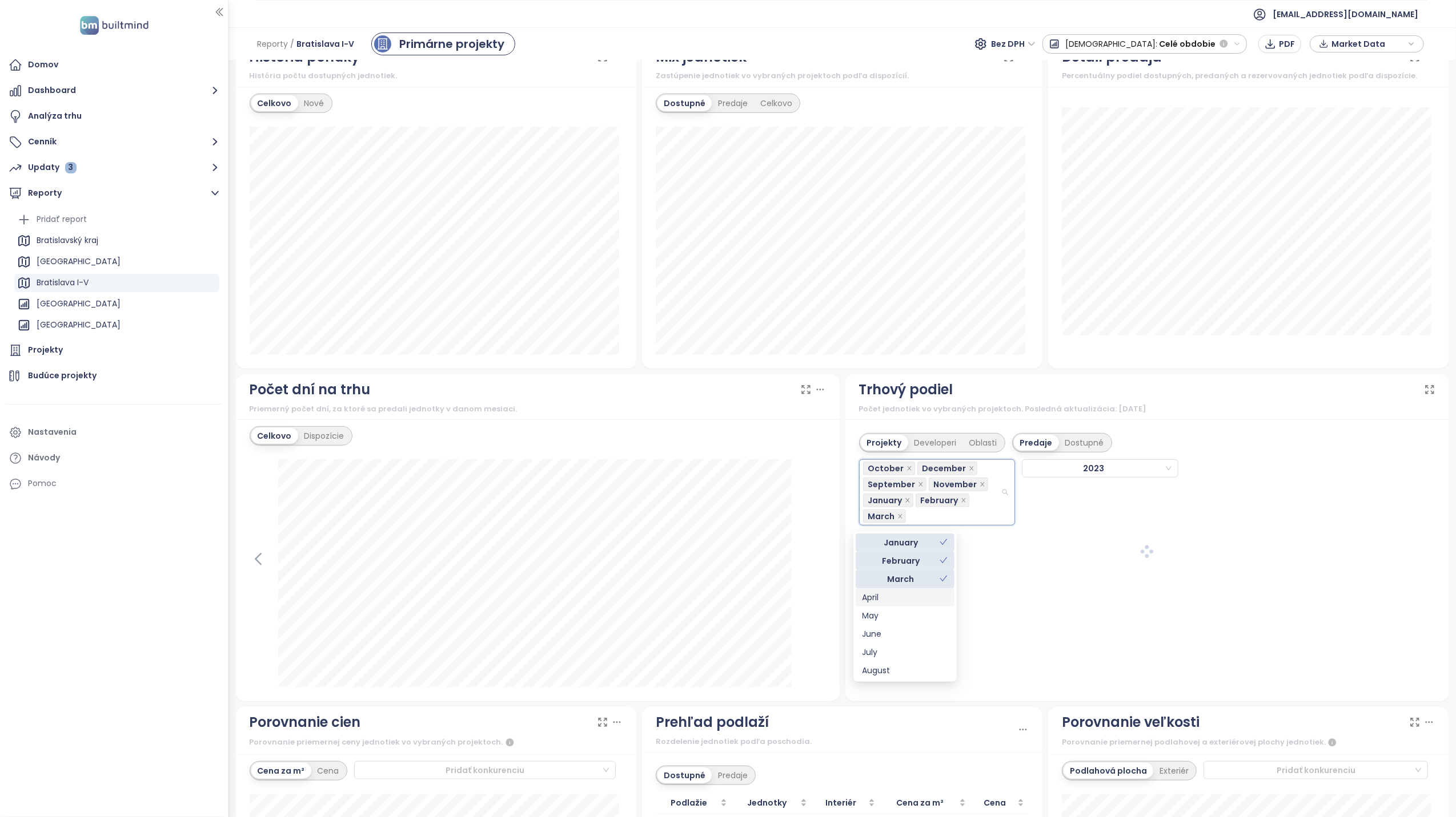
drag, startPoint x: 883, startPoint y: 599, endPoint x: 880, endPoint y: 611, distance: 12.4
click at [883, 599] on div "April" at bounding box center [905, 597] width 85 height 13
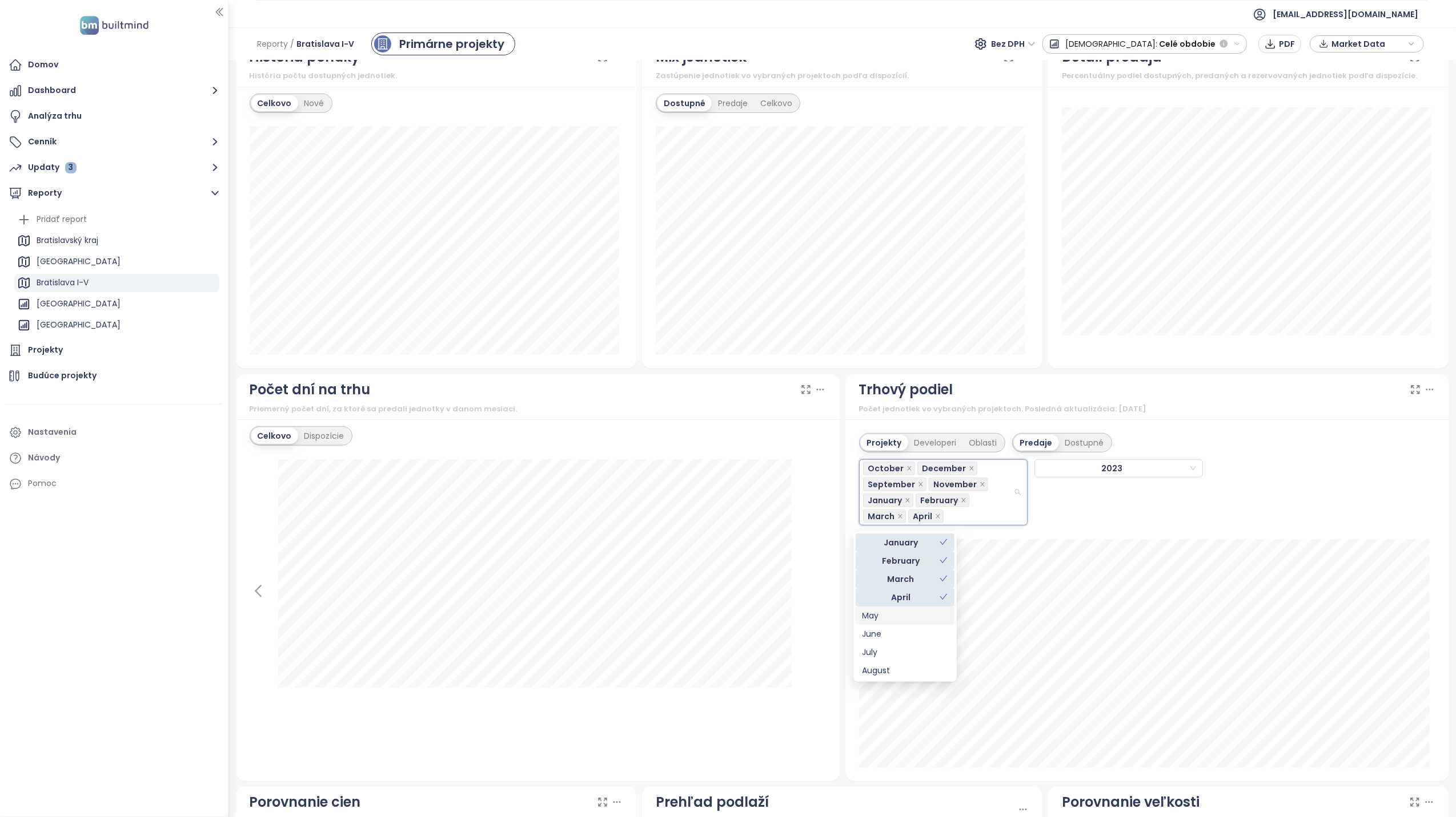
click at [875, 619] on div "May" at bounding box center [905, 616] width 85 height 13
click at [877, 637] on div "June" at bounding box center [905, 635] width 85 height 13
drag, startPoint x: 877, startPoint y: 652, endPoint x: 877, endPoint y: 672, distance: 20.0
click at [876, 651] on div "July" at bounding box center [905, 653] width 85 height 13
click at [875, 671] on div "August" at bounding box center [905, 671] width 85 height 13
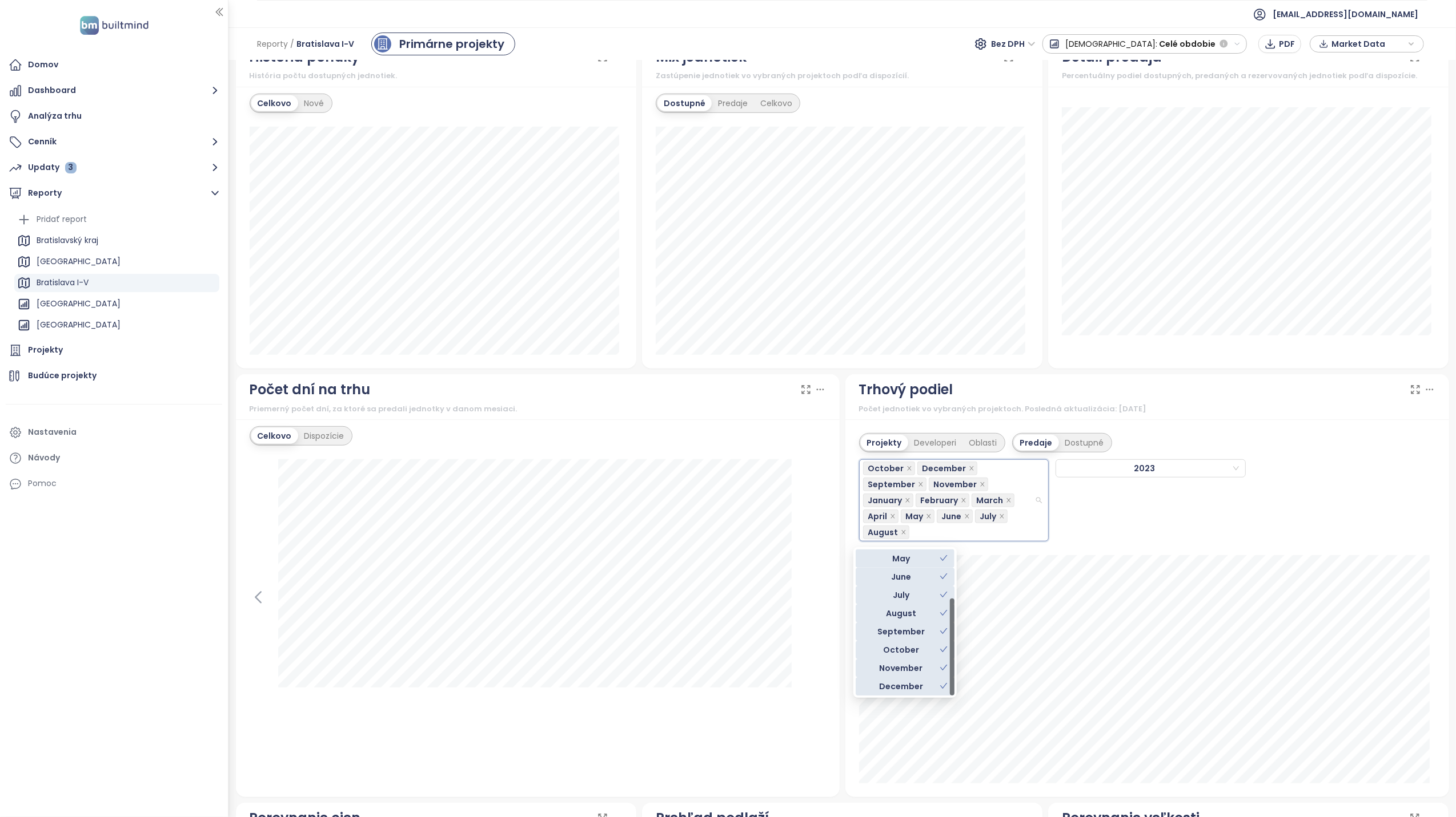
scroll to position [0, 0]
click at [1170, 523] on div "October December September November January February March April May June July …" at bounding box center [1147, 497] width 576 height 89
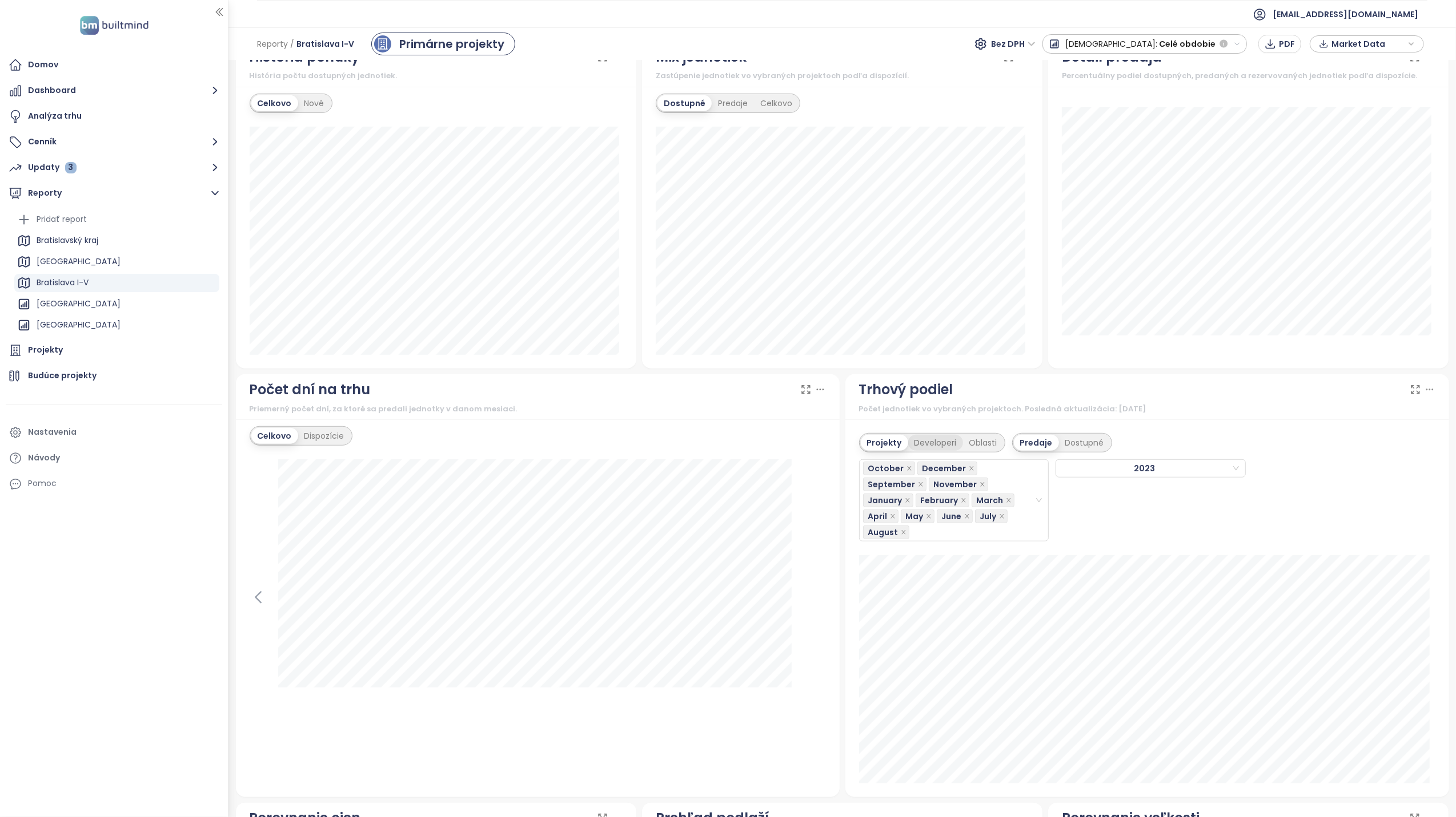
click at [933, 446] on div "Developeri" at bounding box center [936, 443] width 54 height 16
click at [1145, 436] on div "Projekty Developeri Oblasti Predaje Dostupné" at bounding box center [1147, 439] width 576 height 26
click at [1025, 473] on div "October December September November January February March April May June July …" at bounding box center [948, 500] width 172 height 80
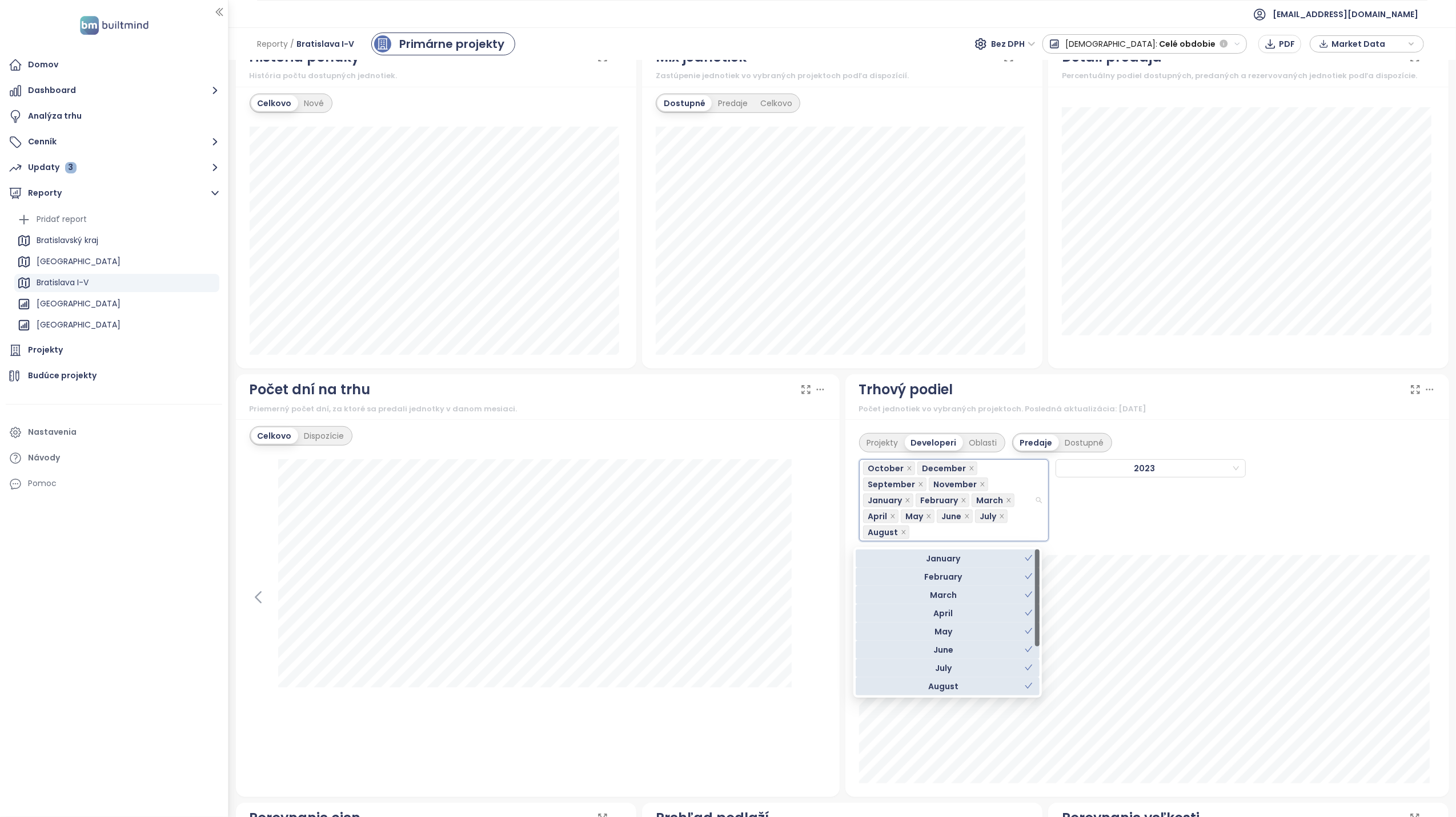
scroll to position [73, 0]
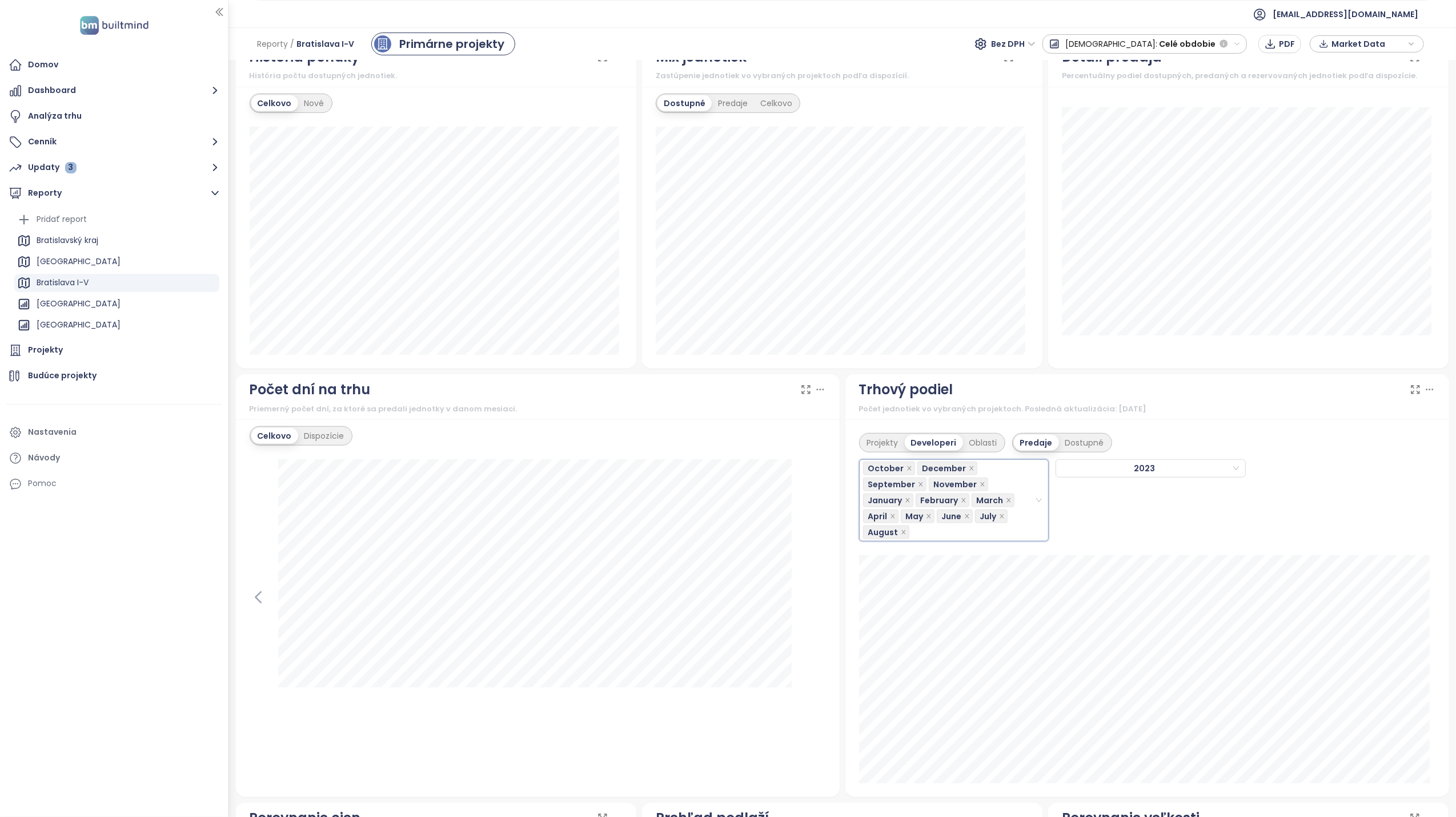
click at [1263, 518] on div "October, December, September, November, January, February, March, April, May, J…" at bounding box center [1147, 497] width 576 height 89
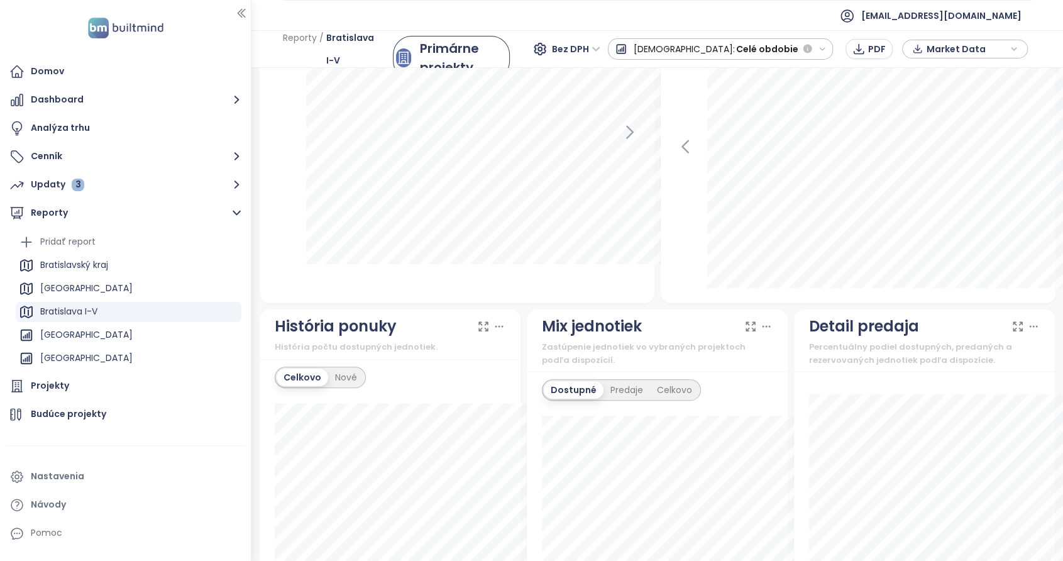
scroll to position [804, 0]
